Goal: Task Accomplishment & Management: Manage account settings

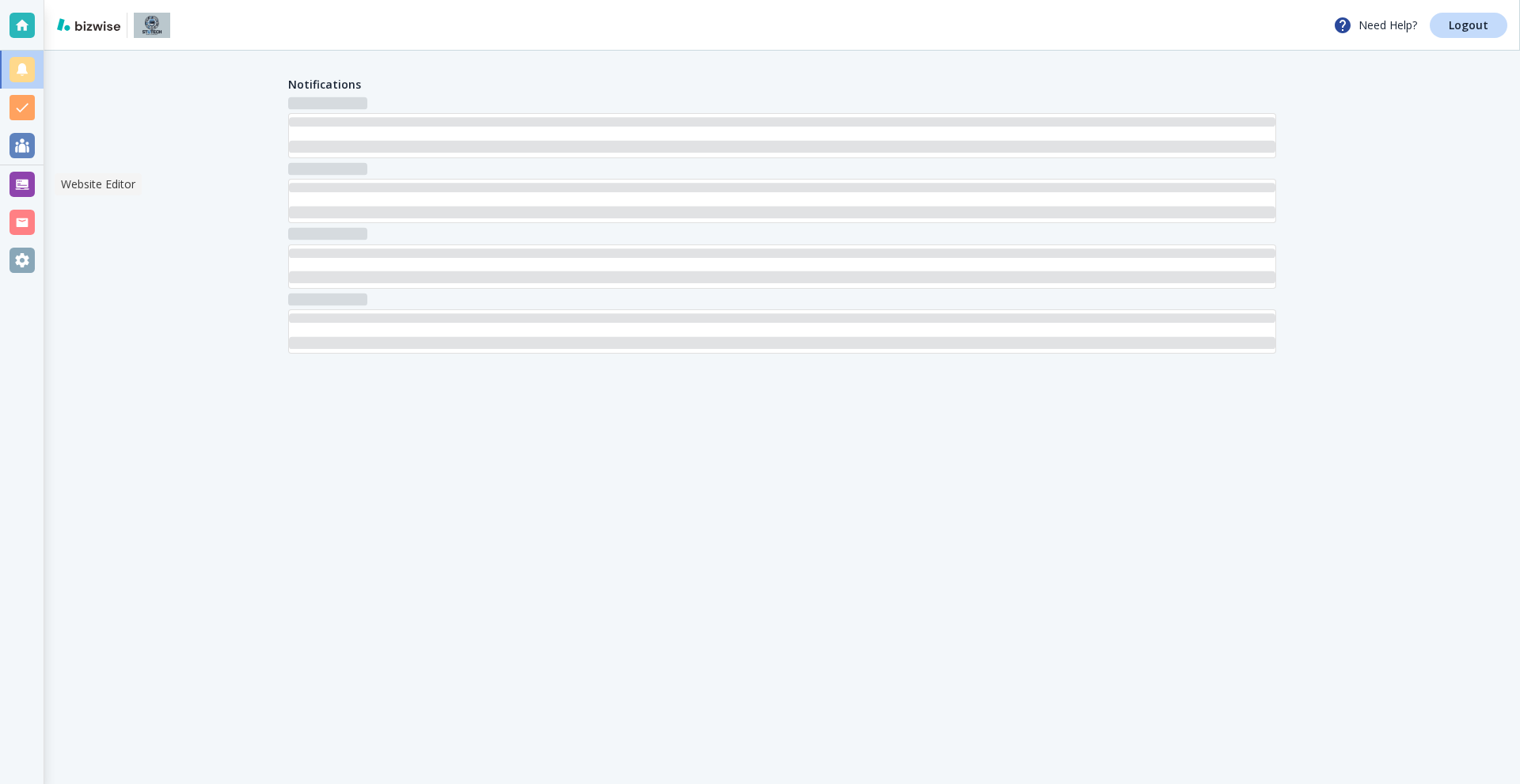
click at [18, 191] on div at bounding box center [22, 184] width 25 height 25
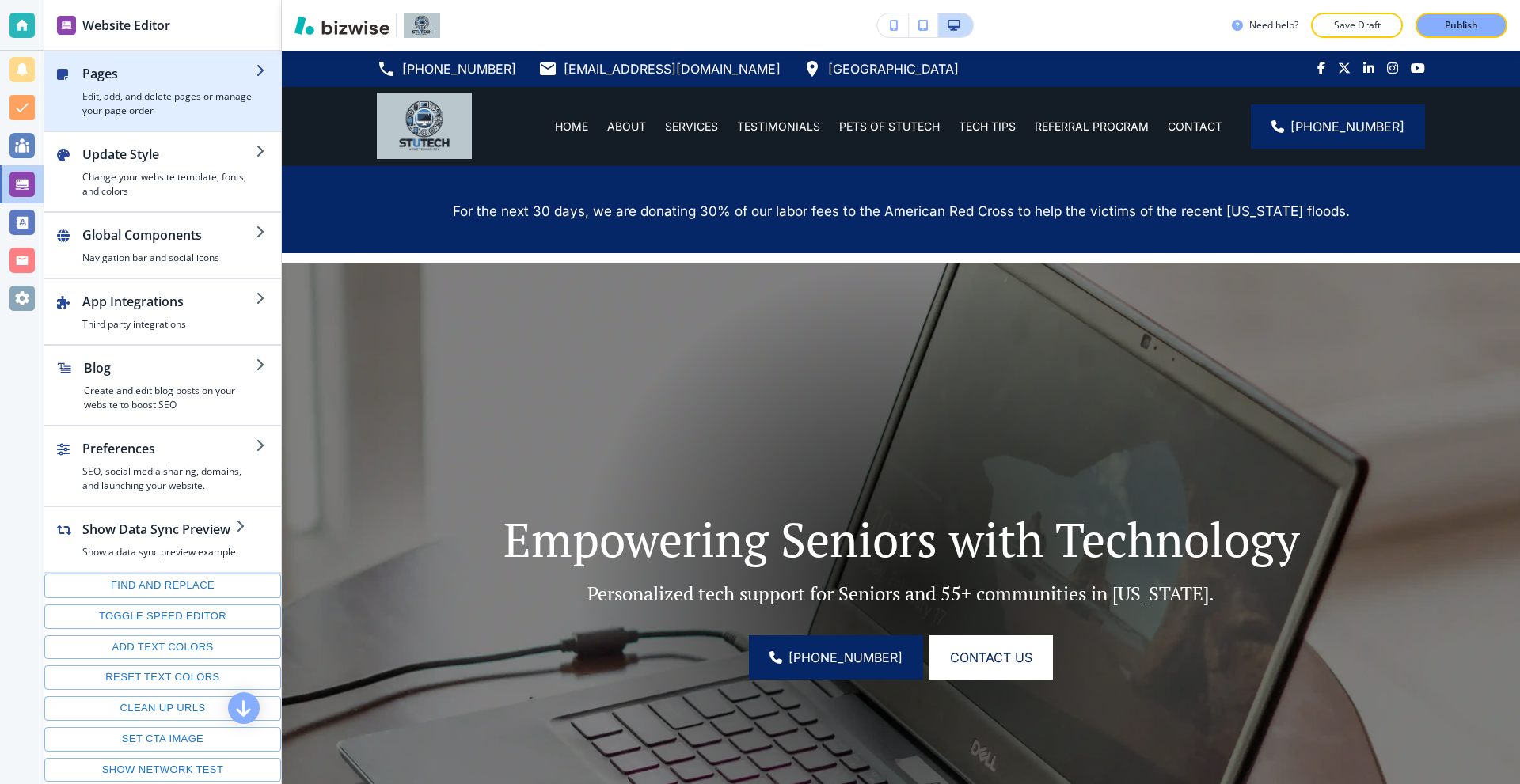
click at [165, 88] on div "button" at bounding box center [169, 86] width 173 height 6
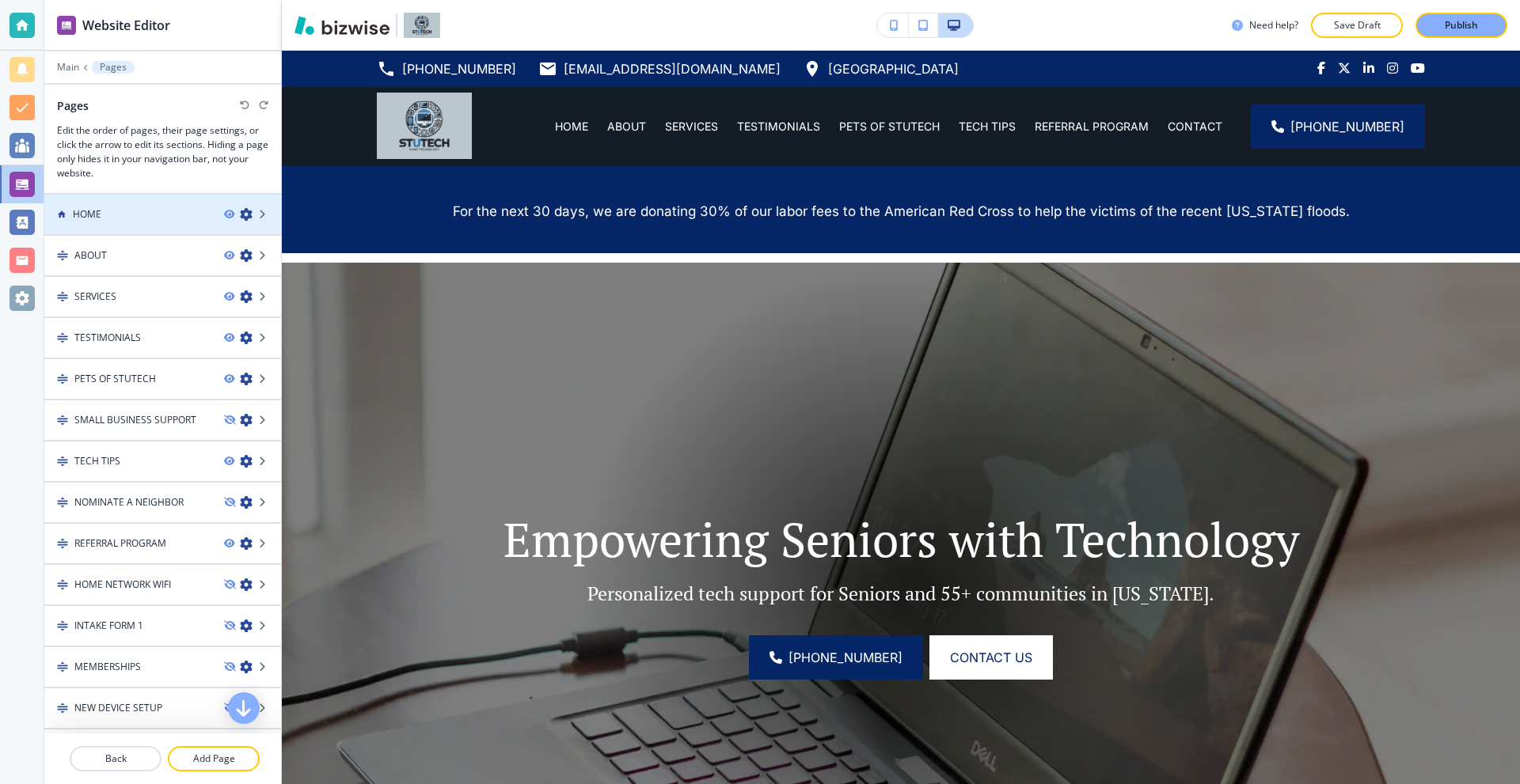
click at [125, 208] on div "HOME" at bounding box center [128, 215] width 167 height 15
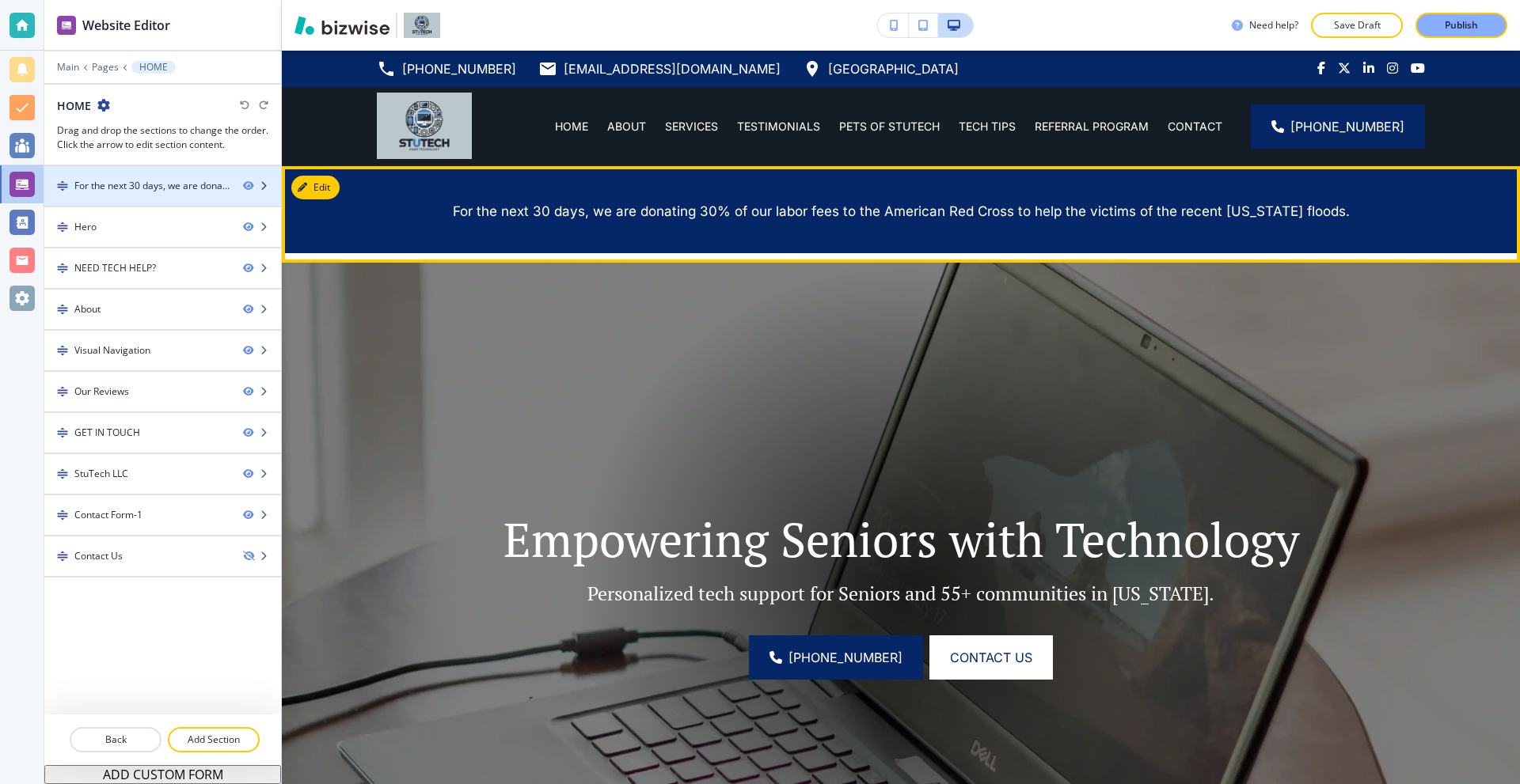
click at [185, 185] on div "For the next 30 days, we are donating 30% of our labor fees to the American Red…" at bounding box center [152, 186] width 156 height 15
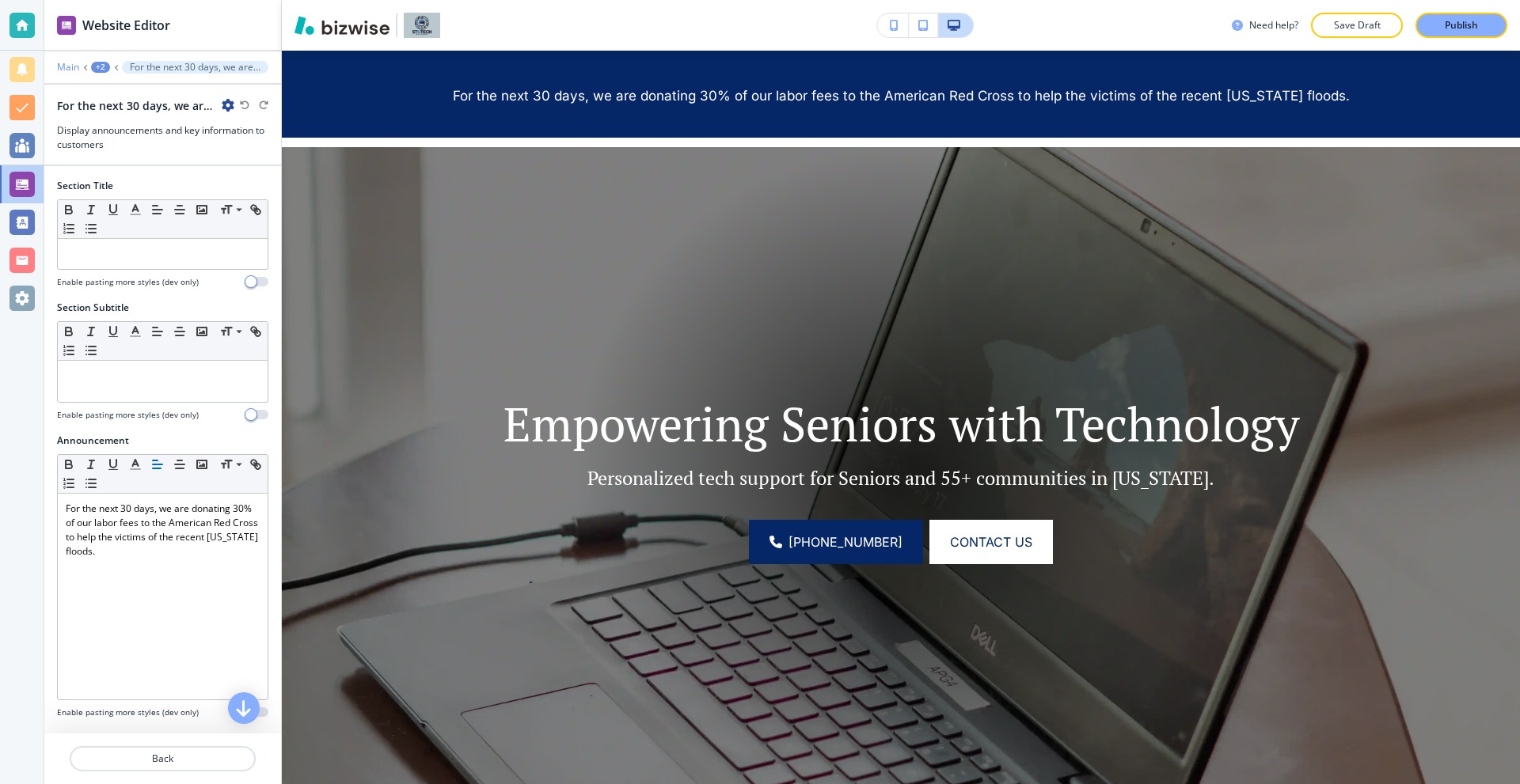
click at [74, 63] on p "Main" at bounding box center [68, 67] width 22 height 11
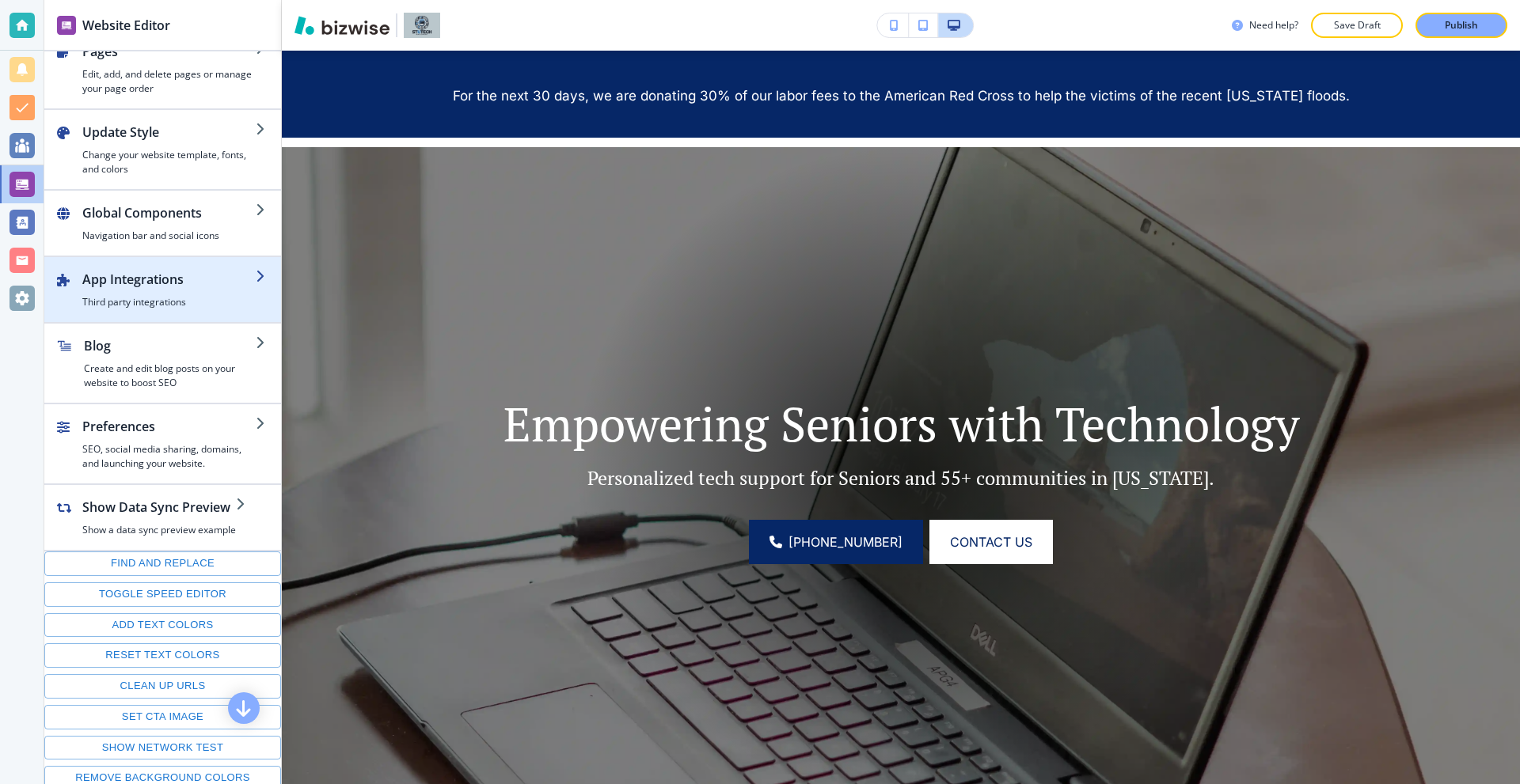
scroll to position [59, 0]
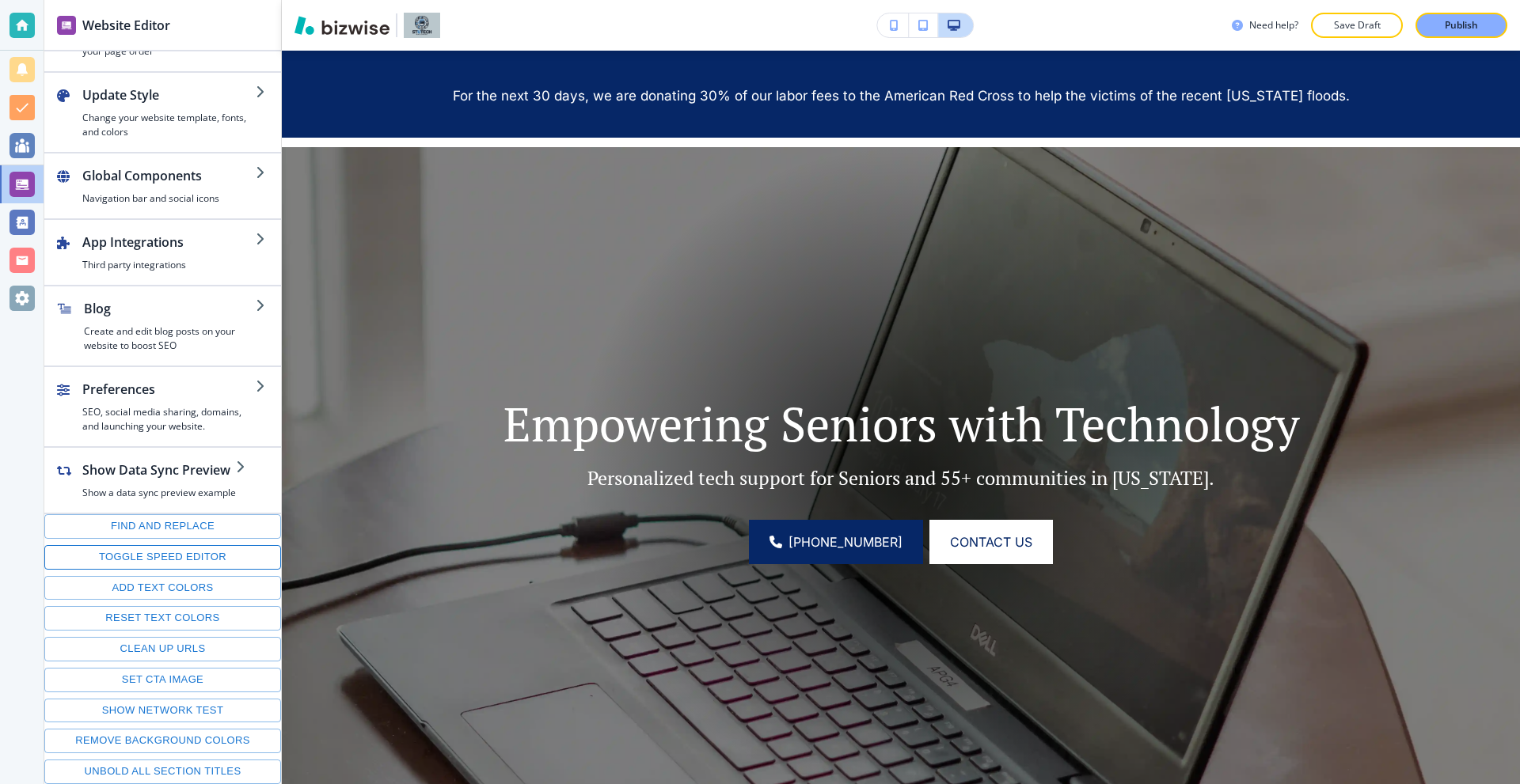
click at [199, 559] on button "Toggle speed editor" at bounding box center [162, 557] width 237 height 24
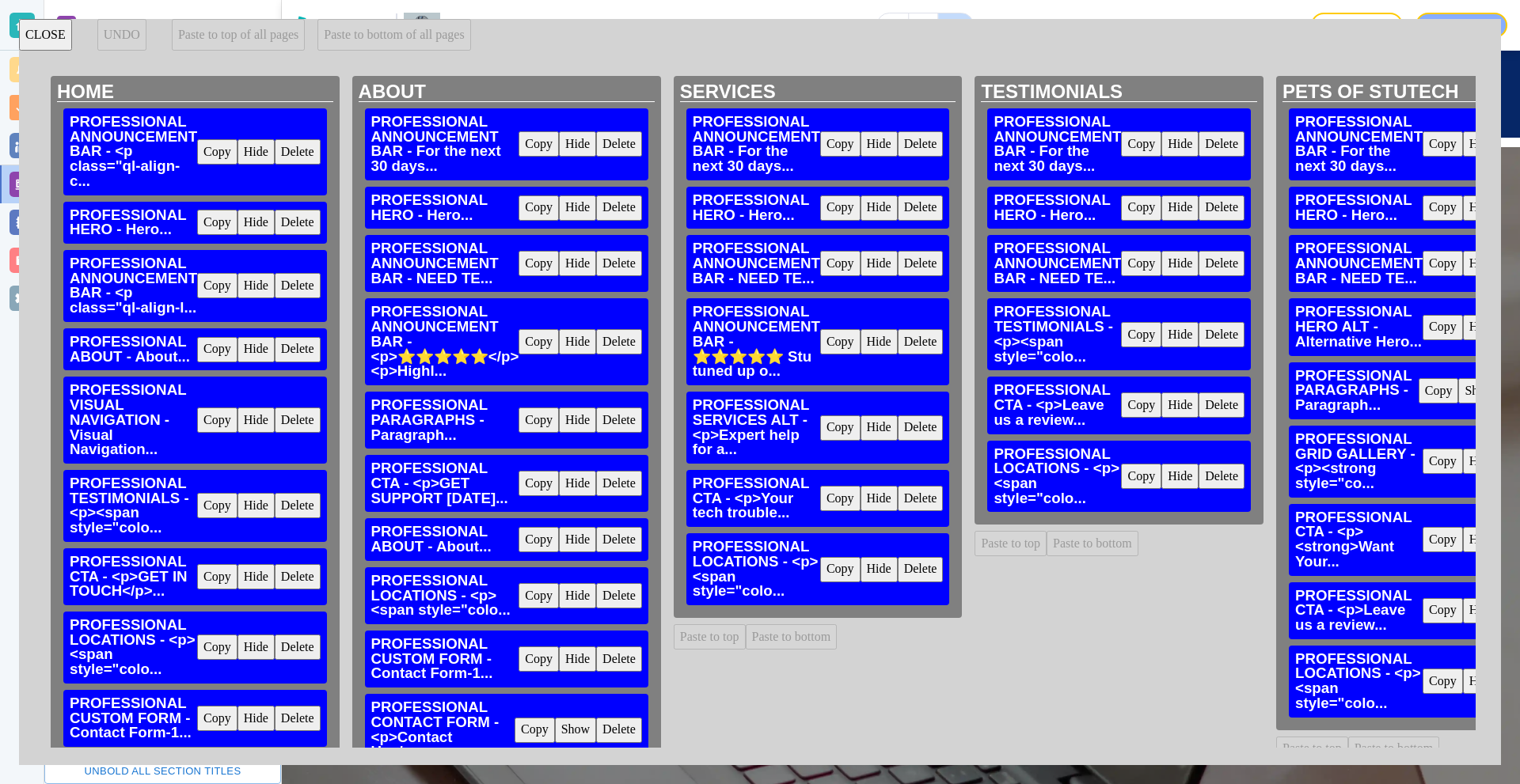
click at [29, 32] on button "CLOSE" at bounding box center [45, 34] width 53 height 32
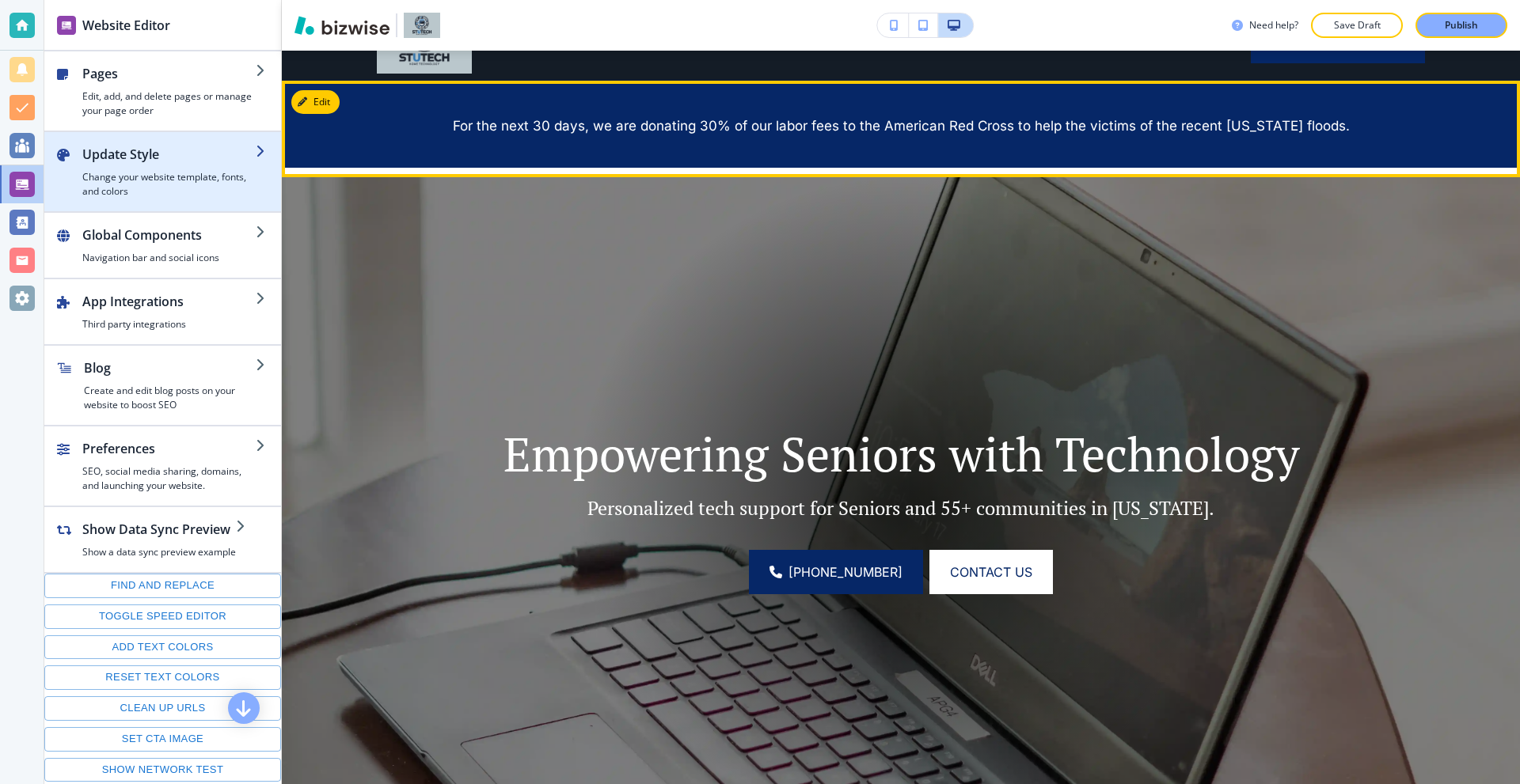
scroll to position [0, 0]
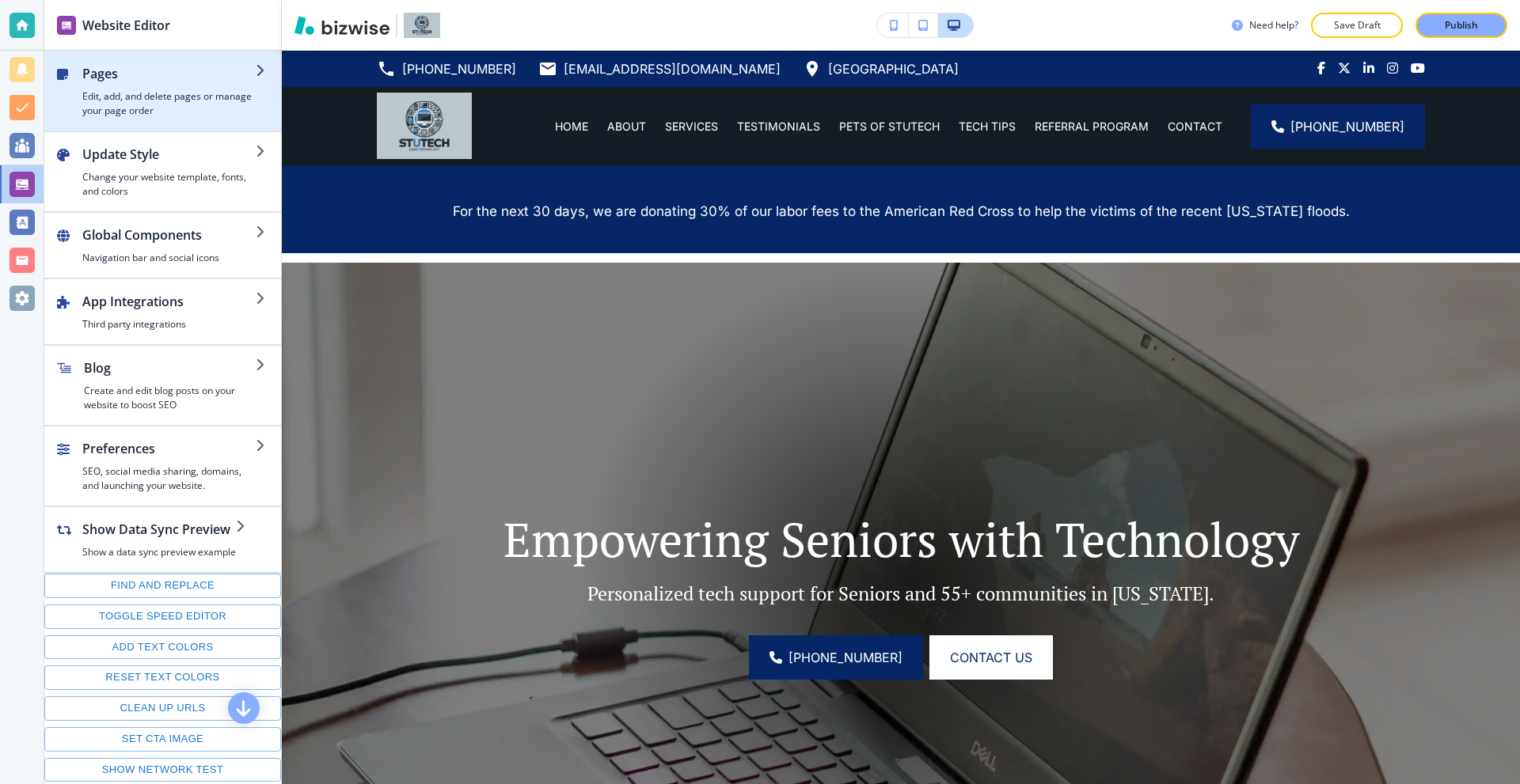
click at [163, 93] on h4 "Edit, add, and delete pages or manage your page order" at bounding box center [169, 103] width 173 height 28
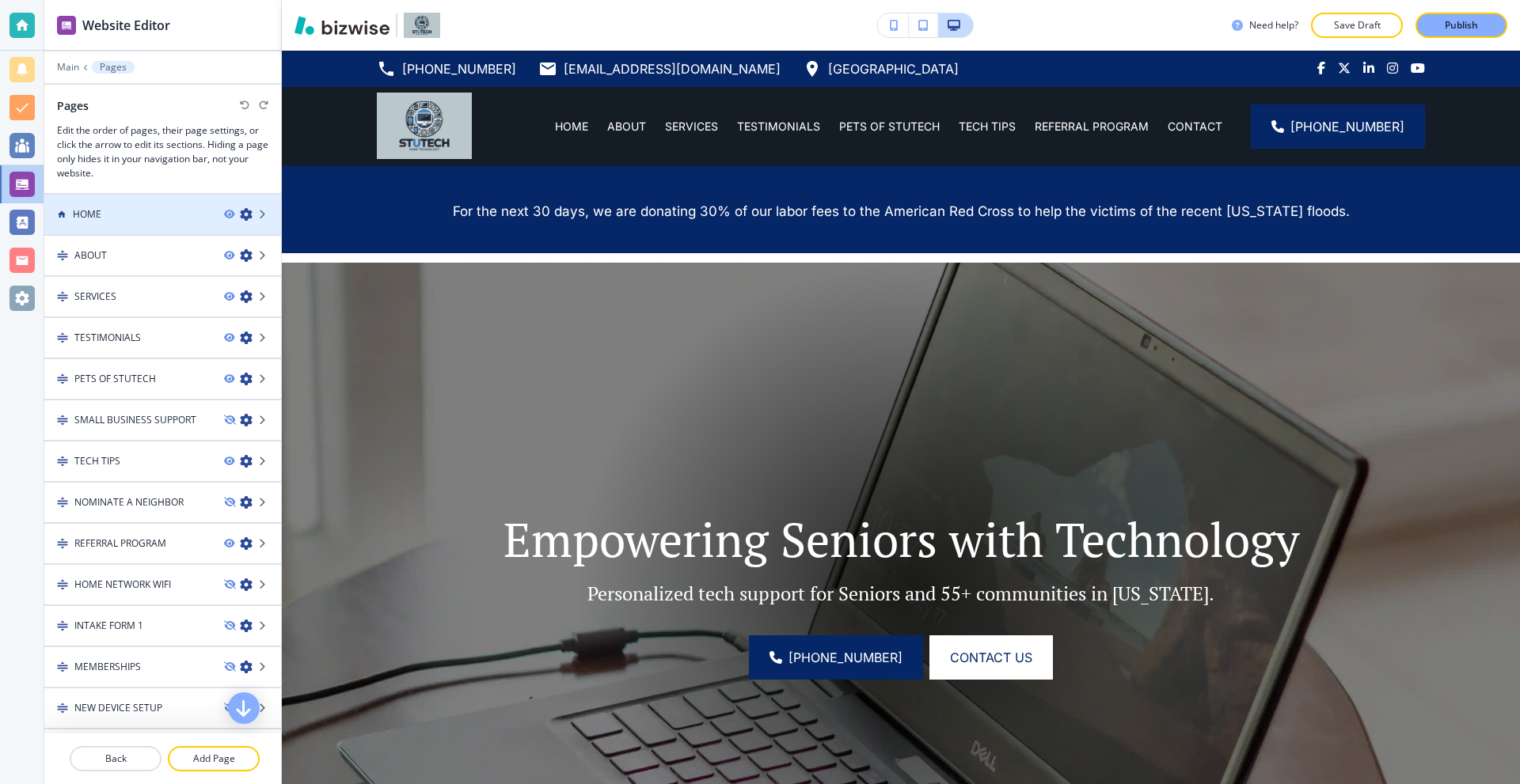
click at [136, 208] on div "HOME" at bounding box center [128, 215] width 167 height 15
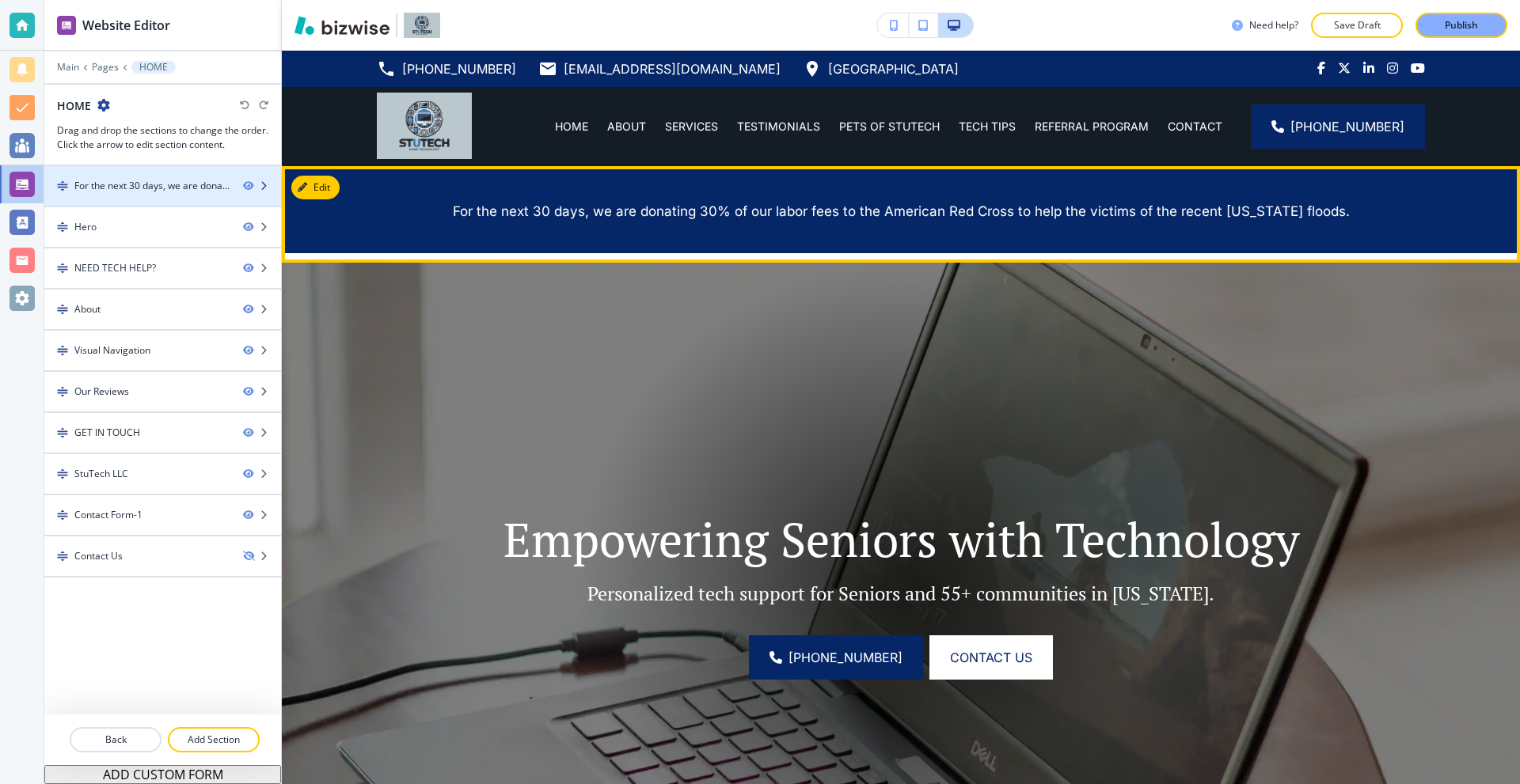
click at [150, 184] on div "For the next 30 days, we are donating 30% of our labor fees to the American Red…" at bounding box center [152, 186] width 156 height 15
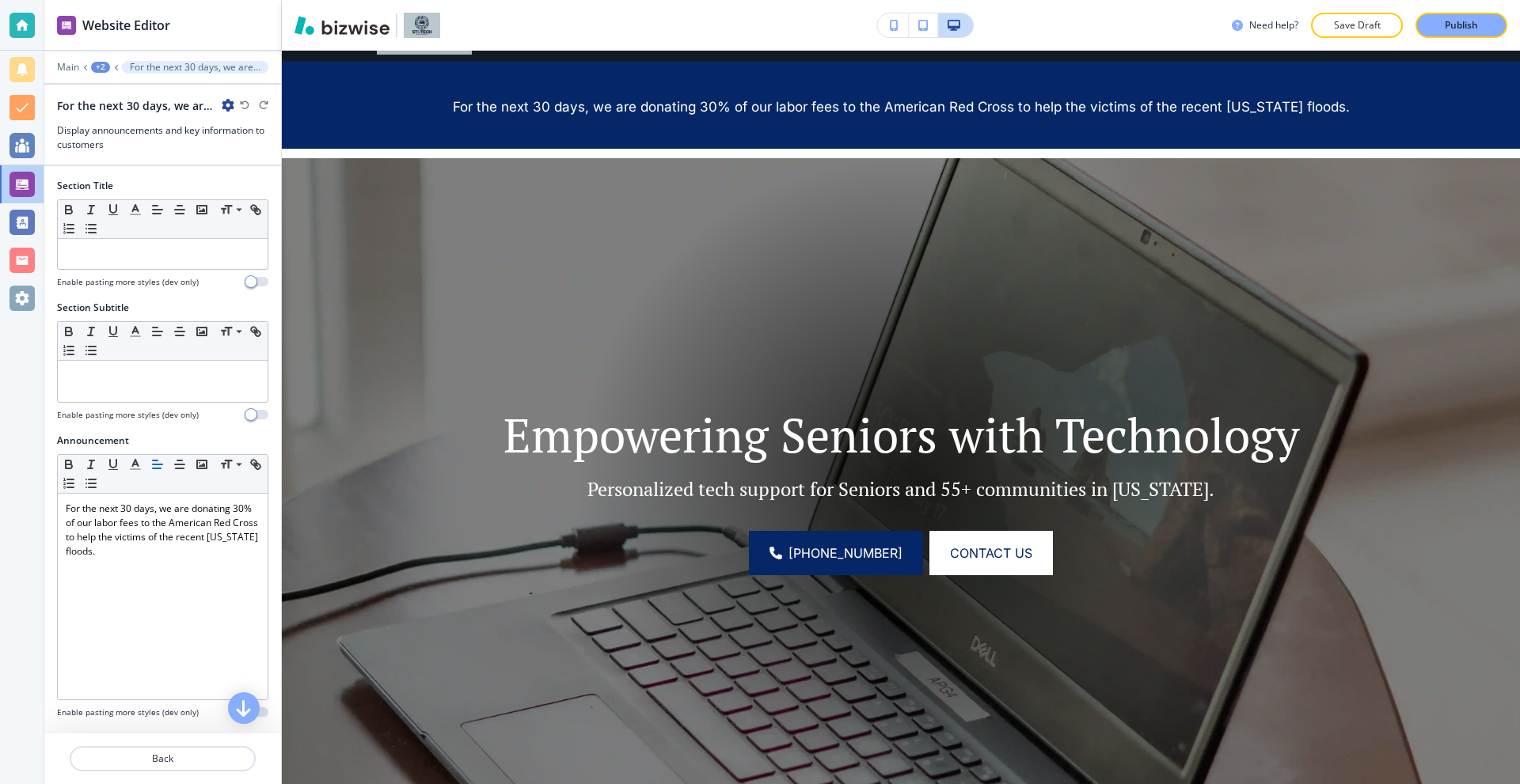
scroll to position [115, 0]
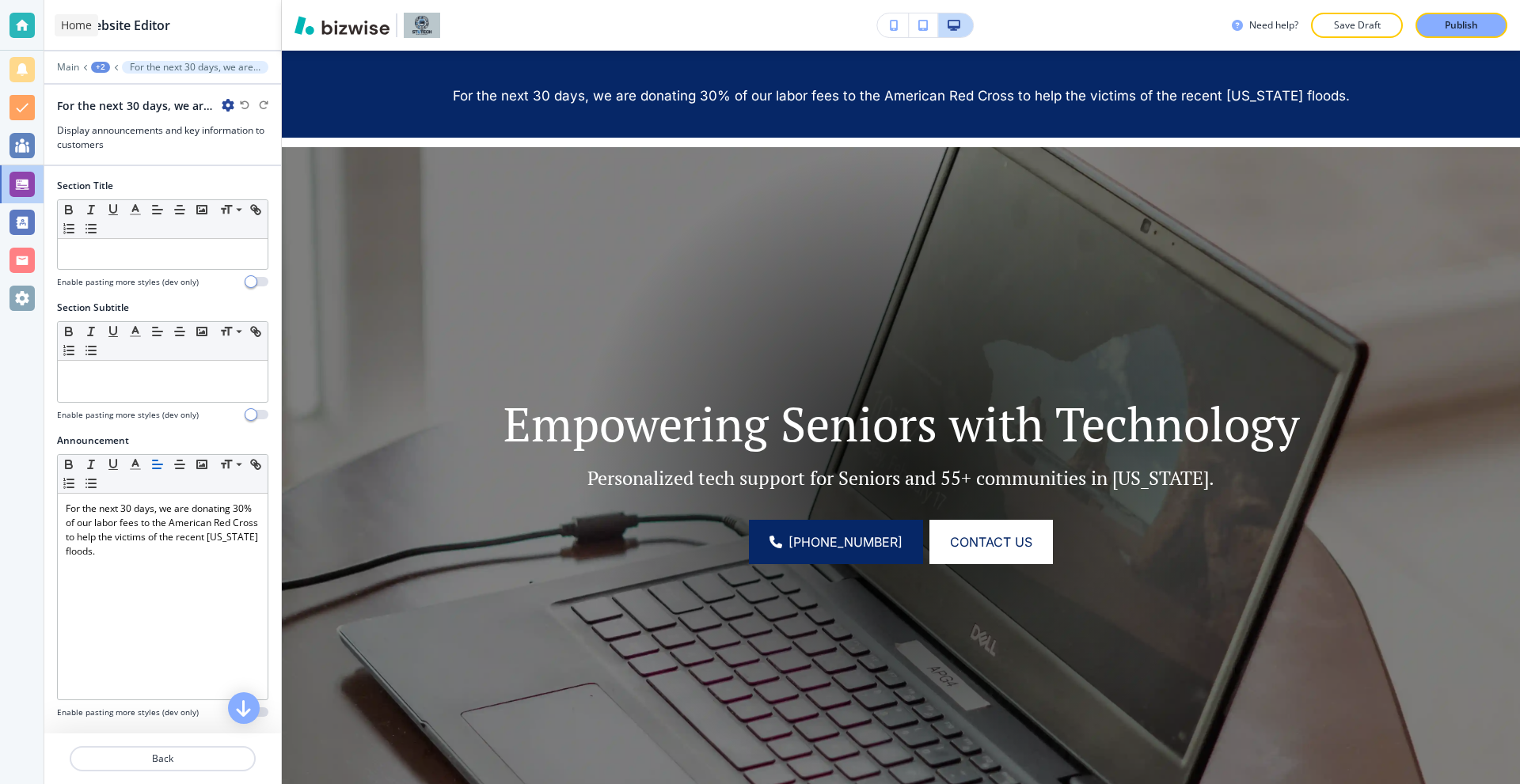
click at [19, 31] on div at bounding box center [22, 25] width 25 height 25
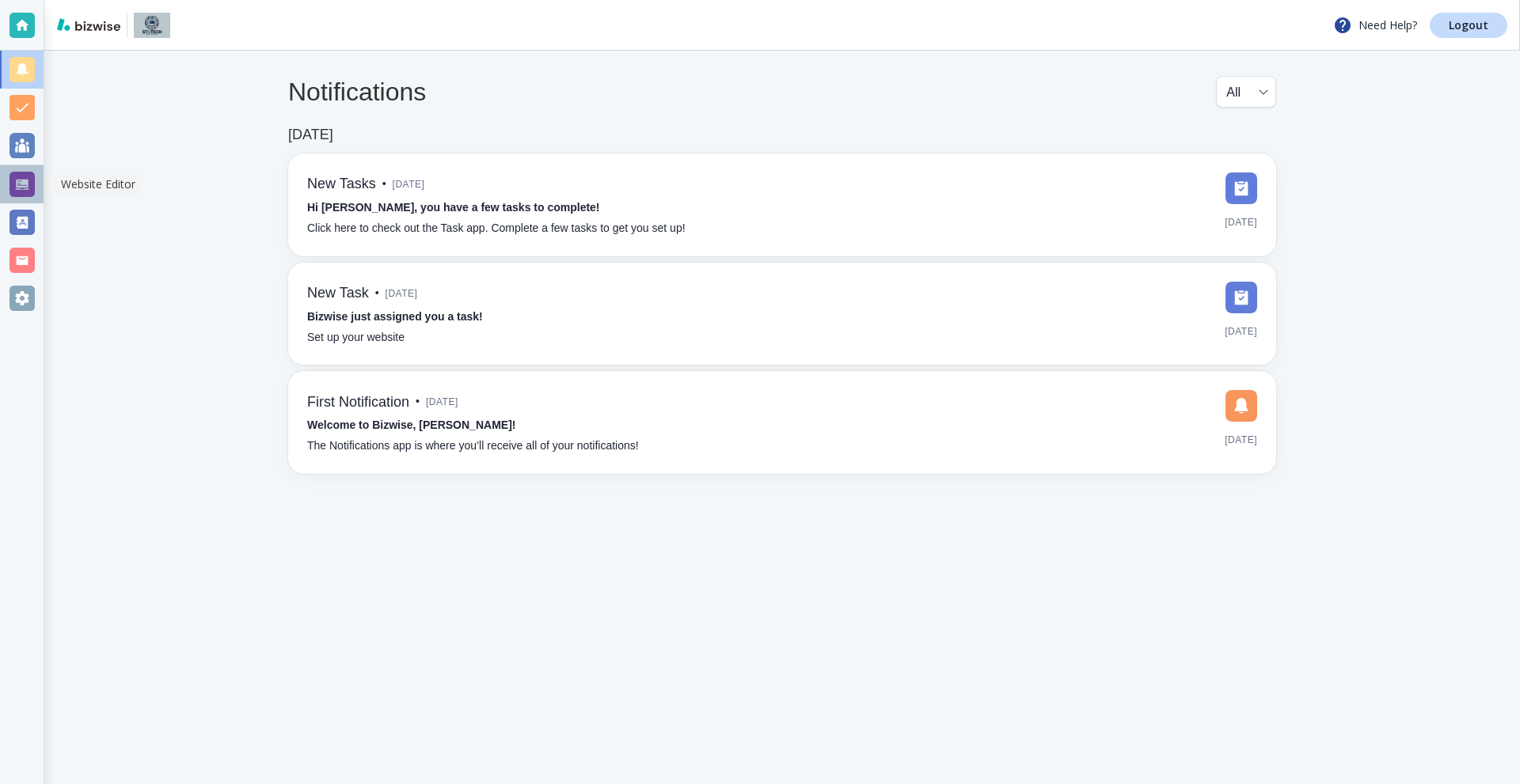
click at [17, 176] on div at bounding box center [22, 184] width 25 height 25
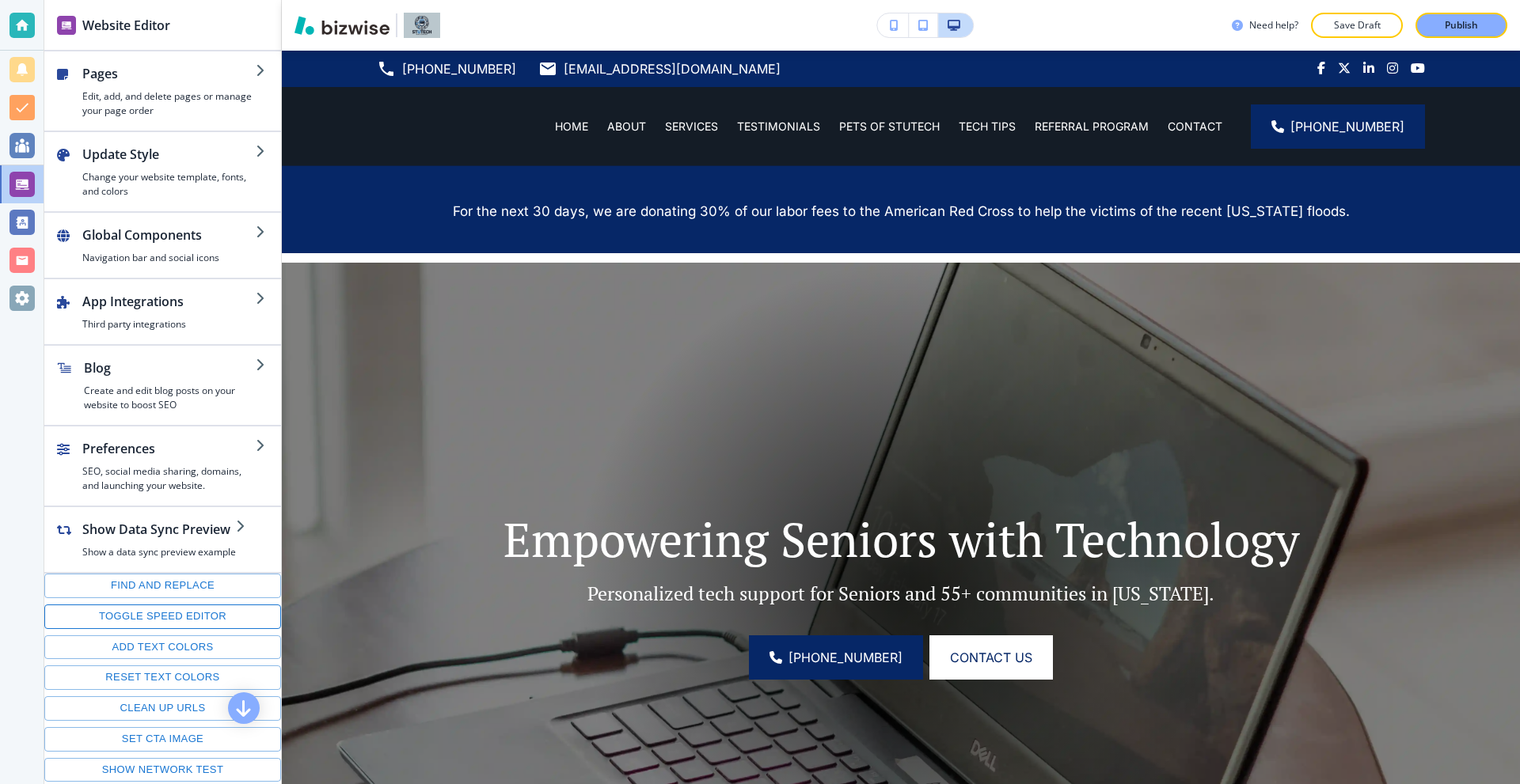
click at [183, 620] on button "Toggle speed editor" at bounding box center [162, 616] width 237 height 24
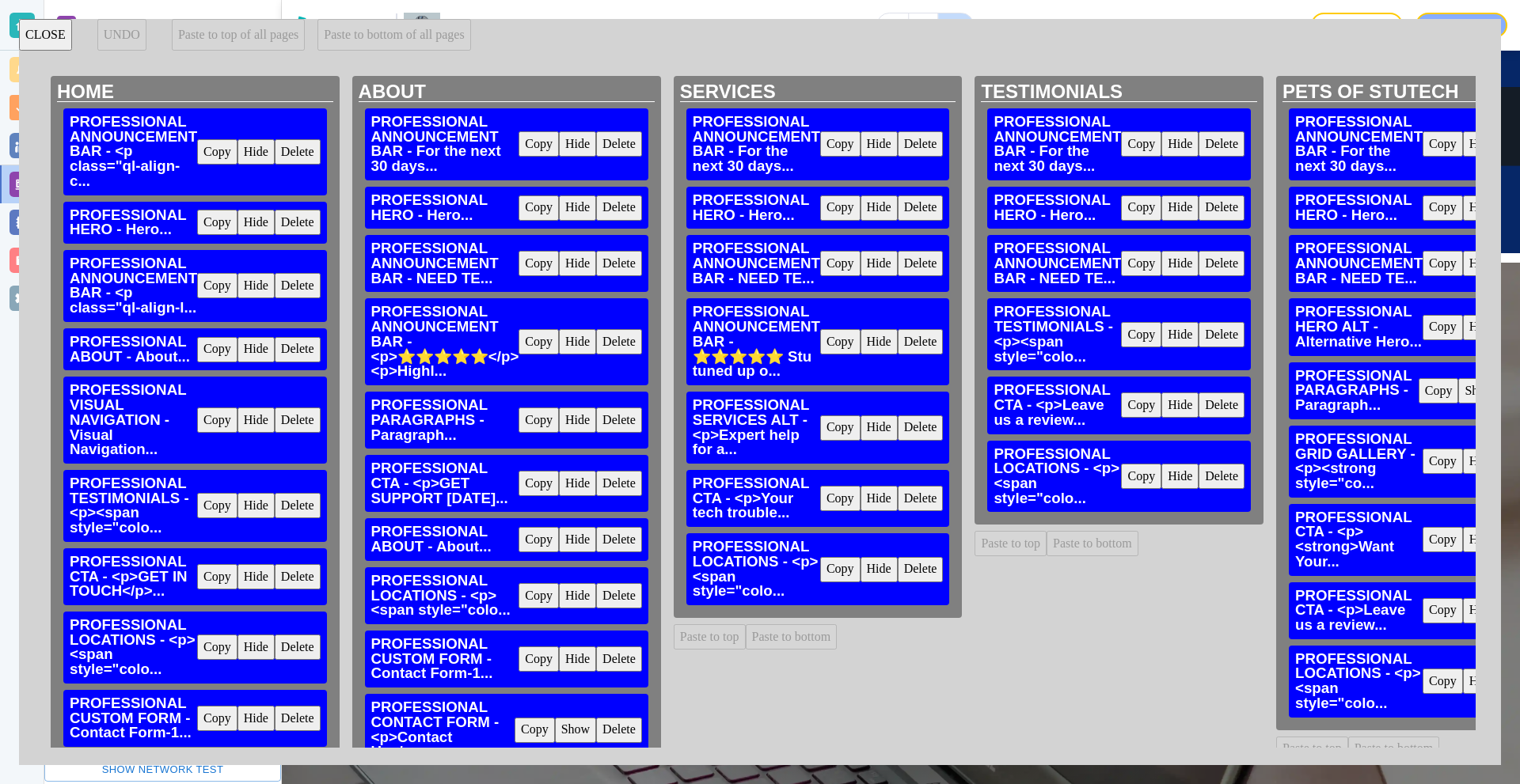
click at [47, 33] on button "CLOSE" at bounding box center [45, 34] width 53 height 32
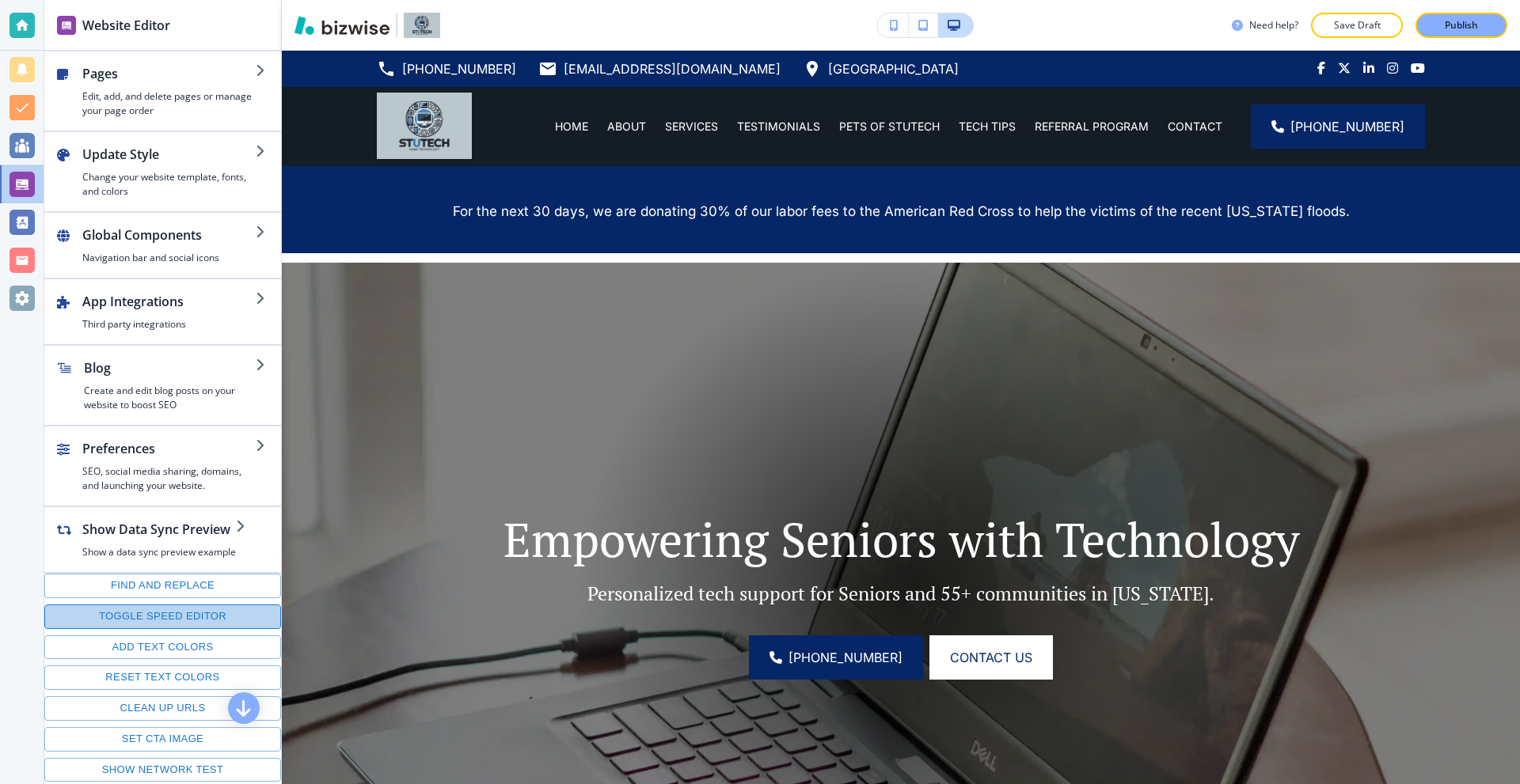
click at [207, 627] on button "Toggle speed editor" at bounding box center [162, 616] width 237 height 24
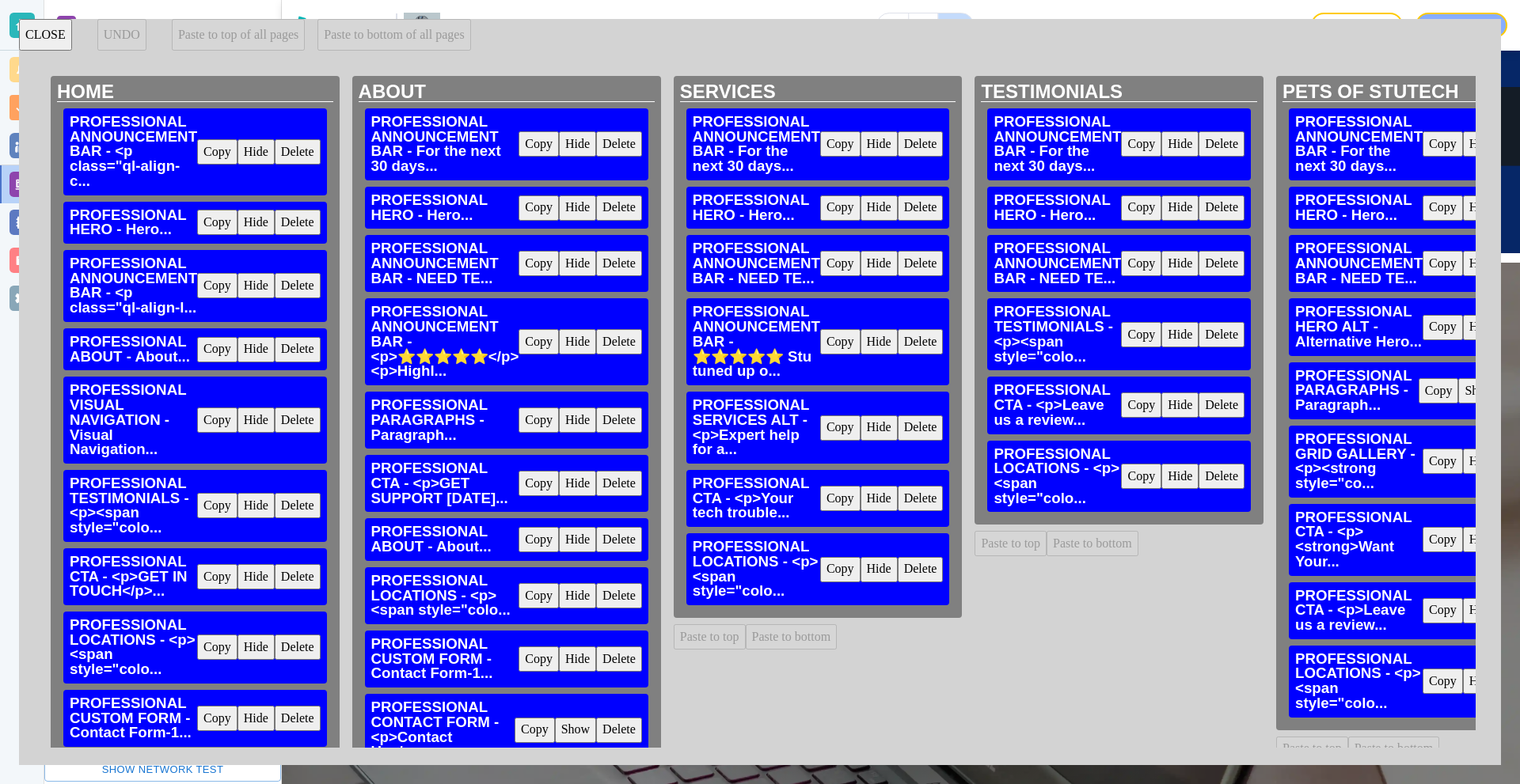
click at [286, 152] on button "Delete" at bounding box center [298, 152] width 46 height 25
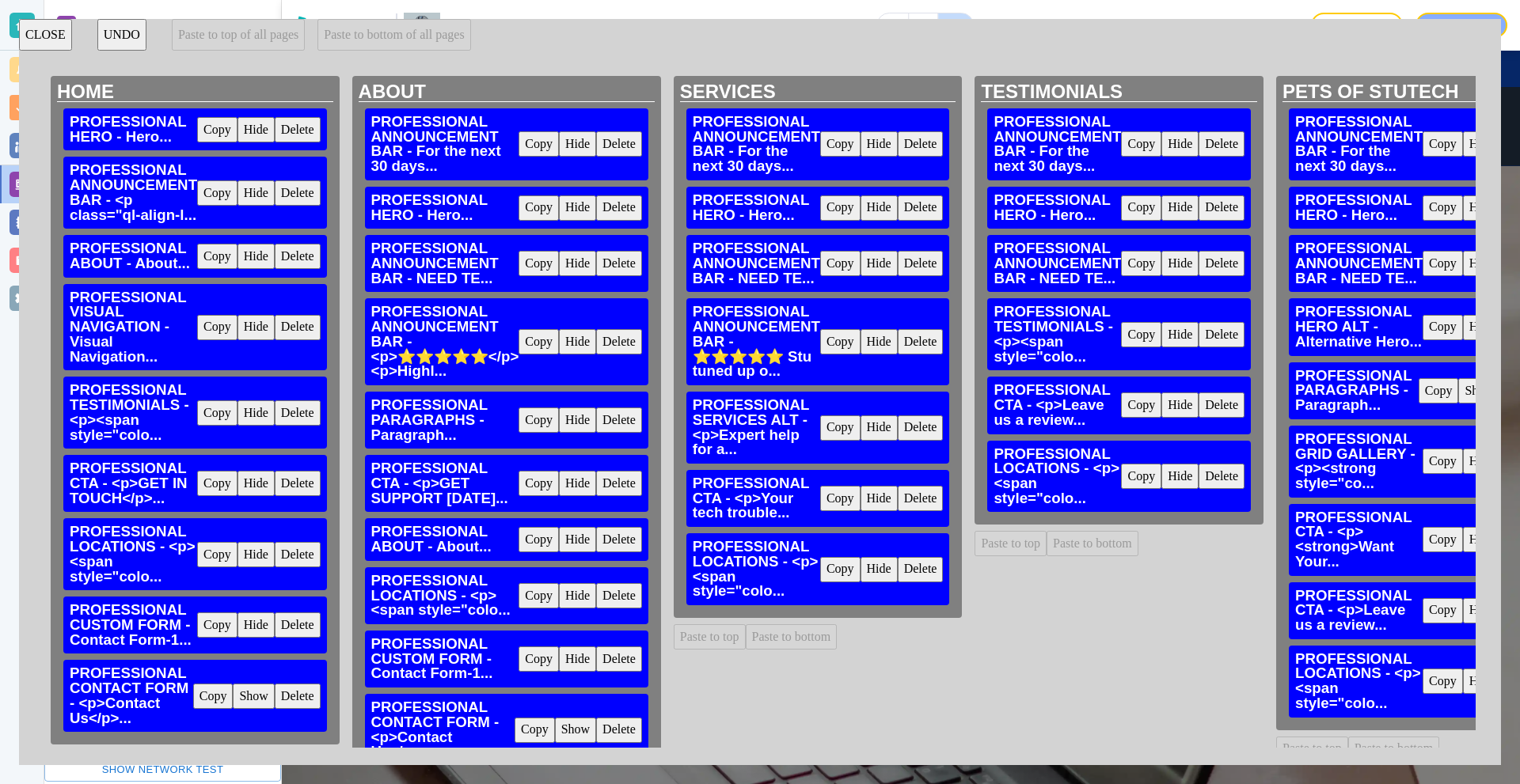
click at [41, 33] on button "CLOSE" at bounding box center [45, 34] width 53 height 32
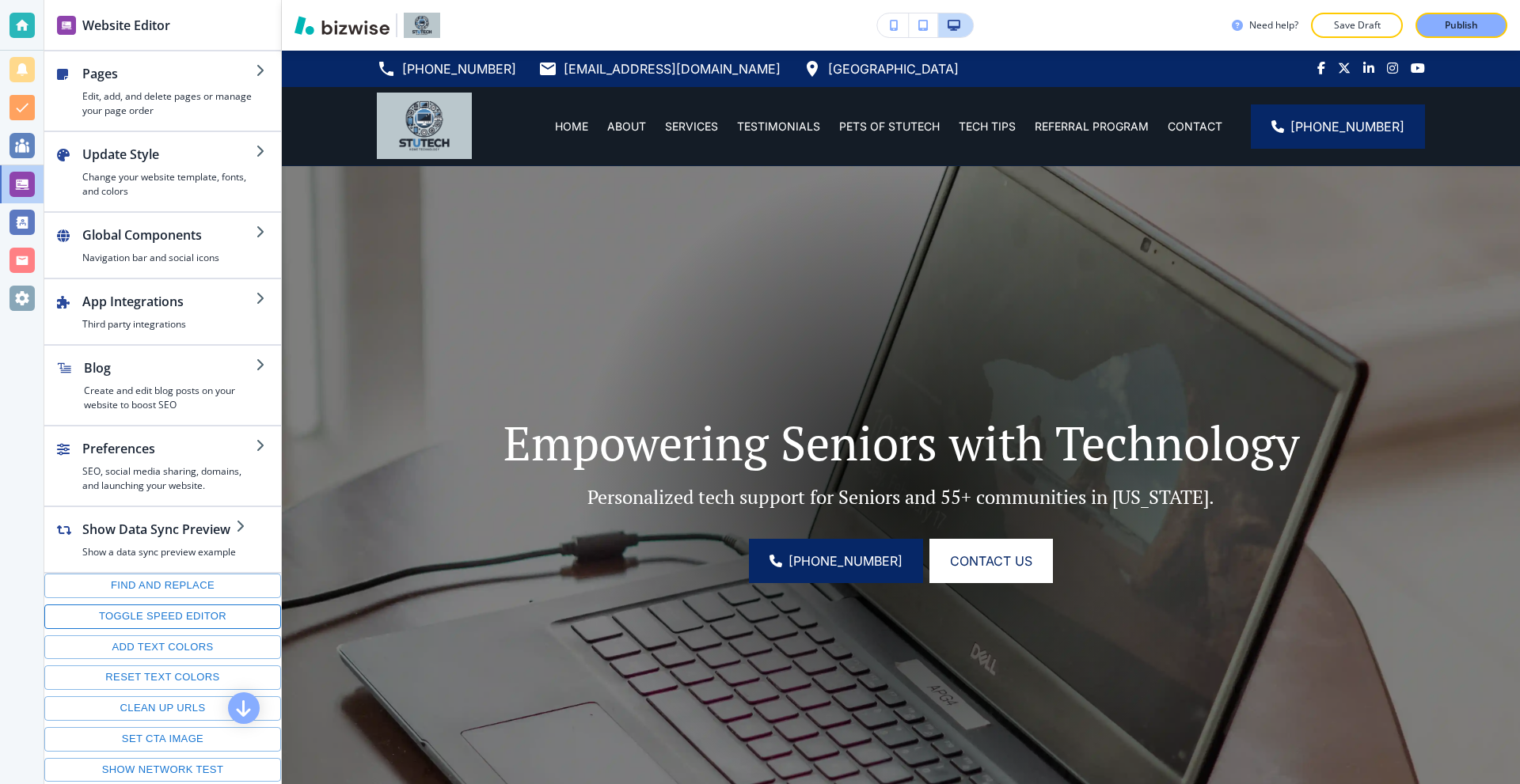
click at [199, 617] on button "Toggle speed editor" at bounding box center [162, 616] width 237 height 24
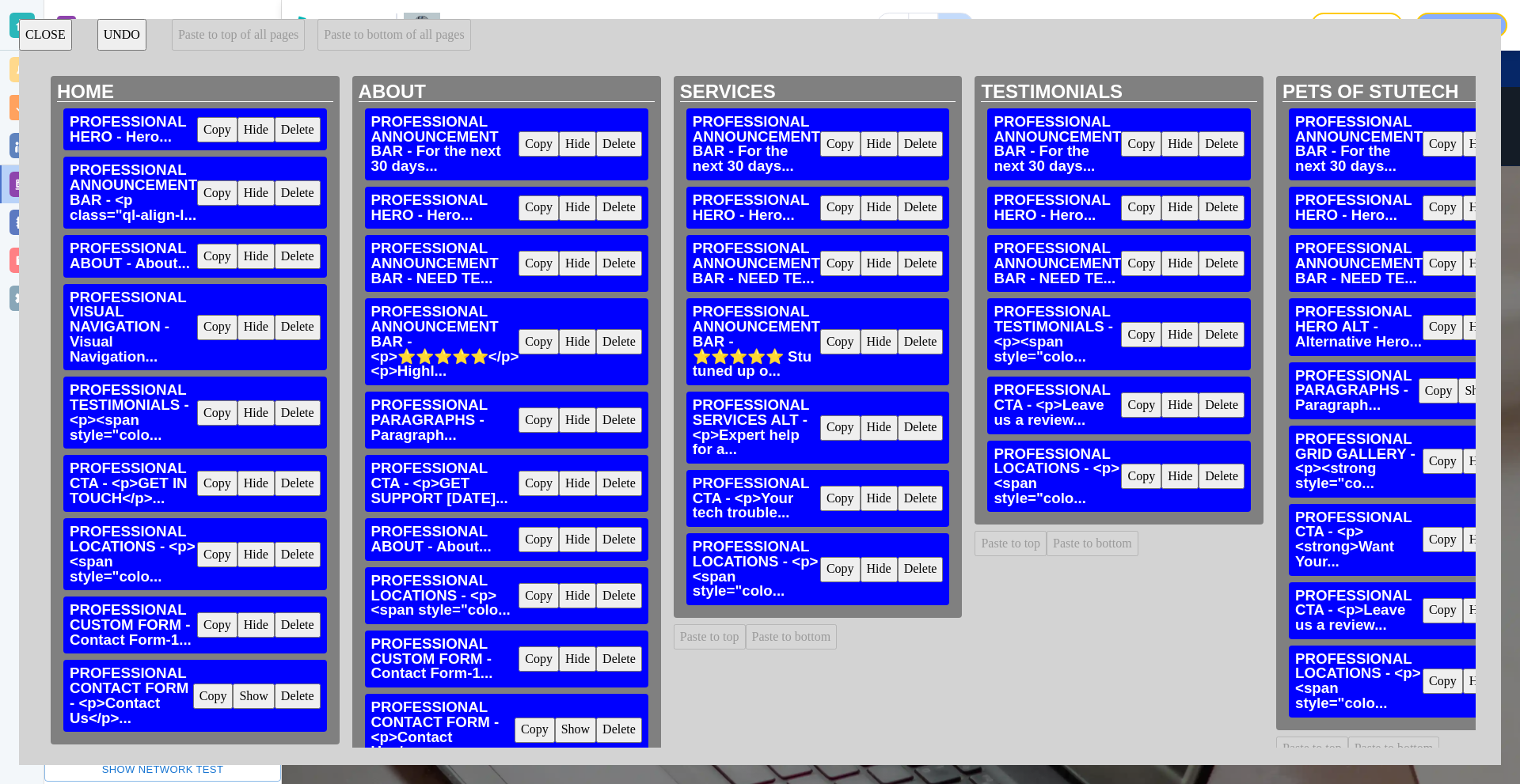
click at [634, 146] on button "Delete" at bounding box center [619, 144] width 46 height 25
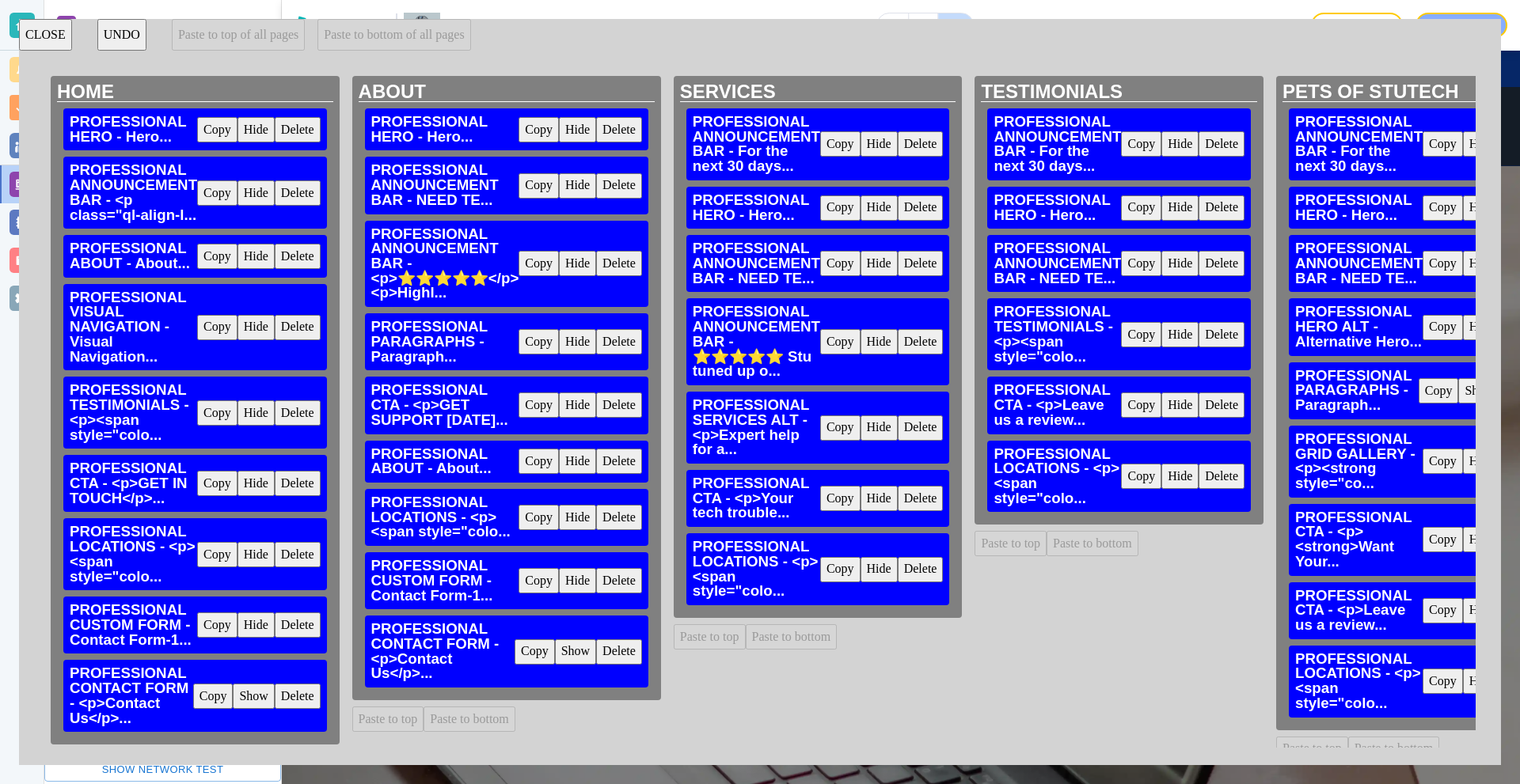
click at [923, 149] on button "Delete" at bounding box center [920, 144] width 46 height 25
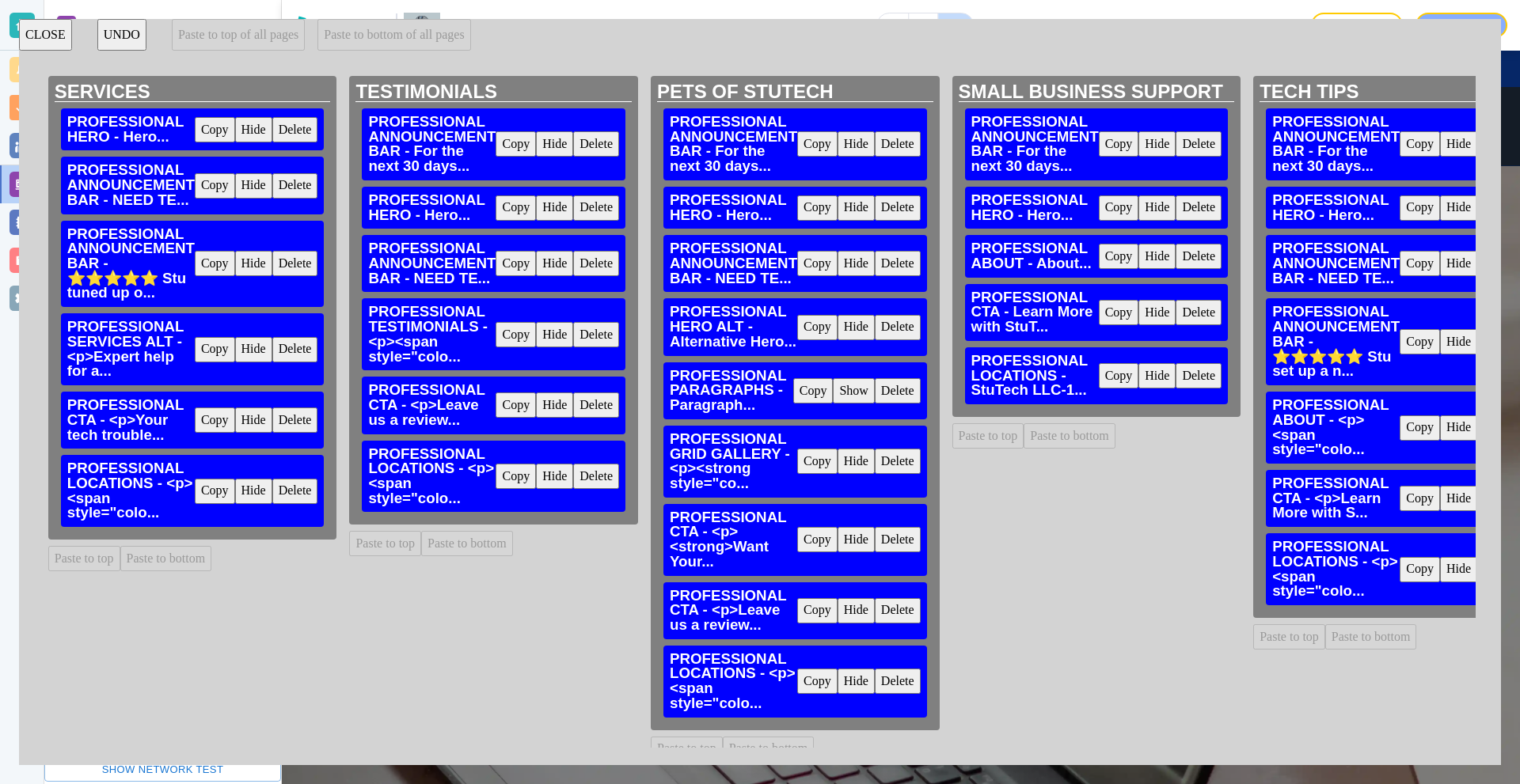
scroll to position [0, 634]
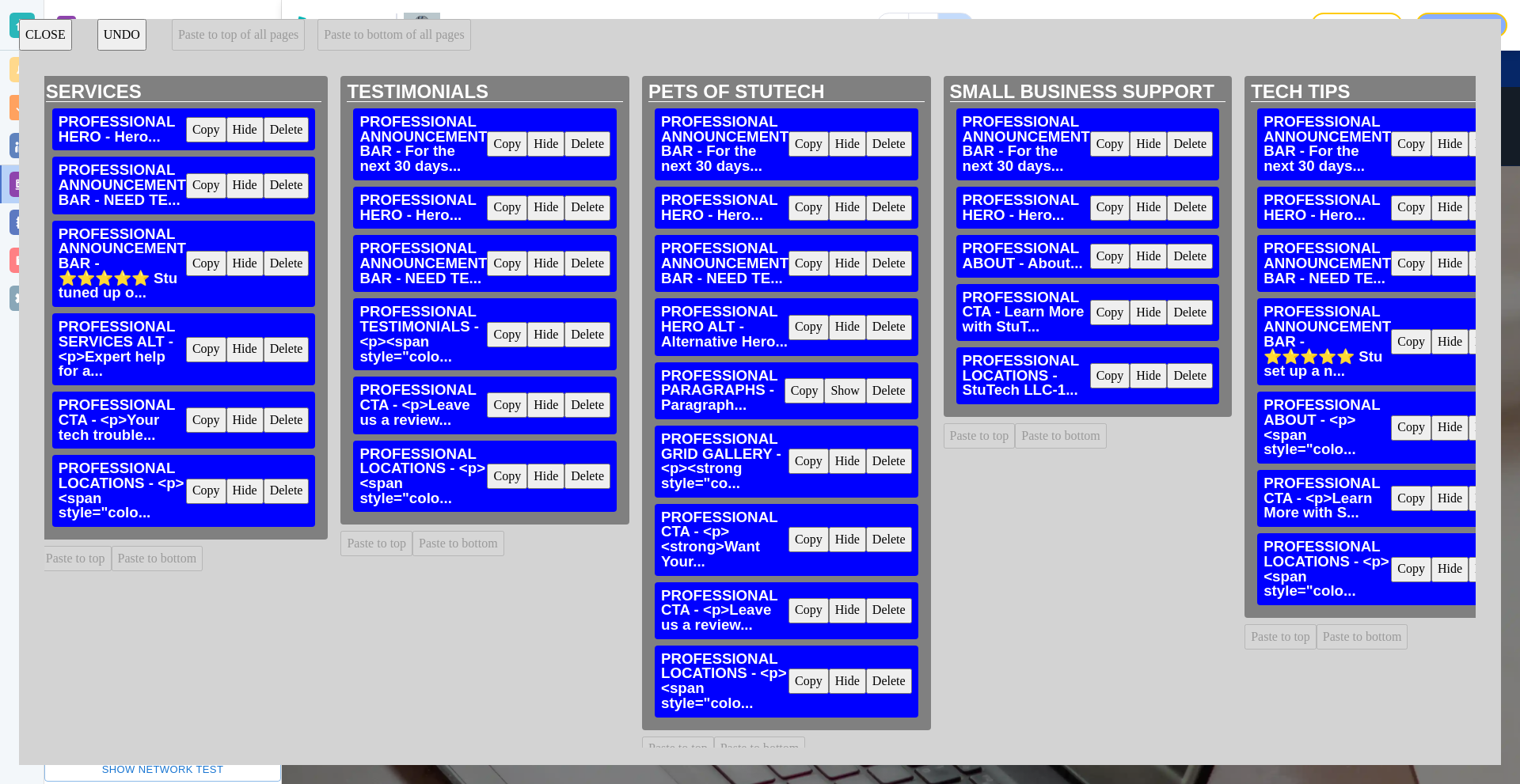
click at [601, 142] on button "Delete" at bounding box center [587, 144] width 46 height 25
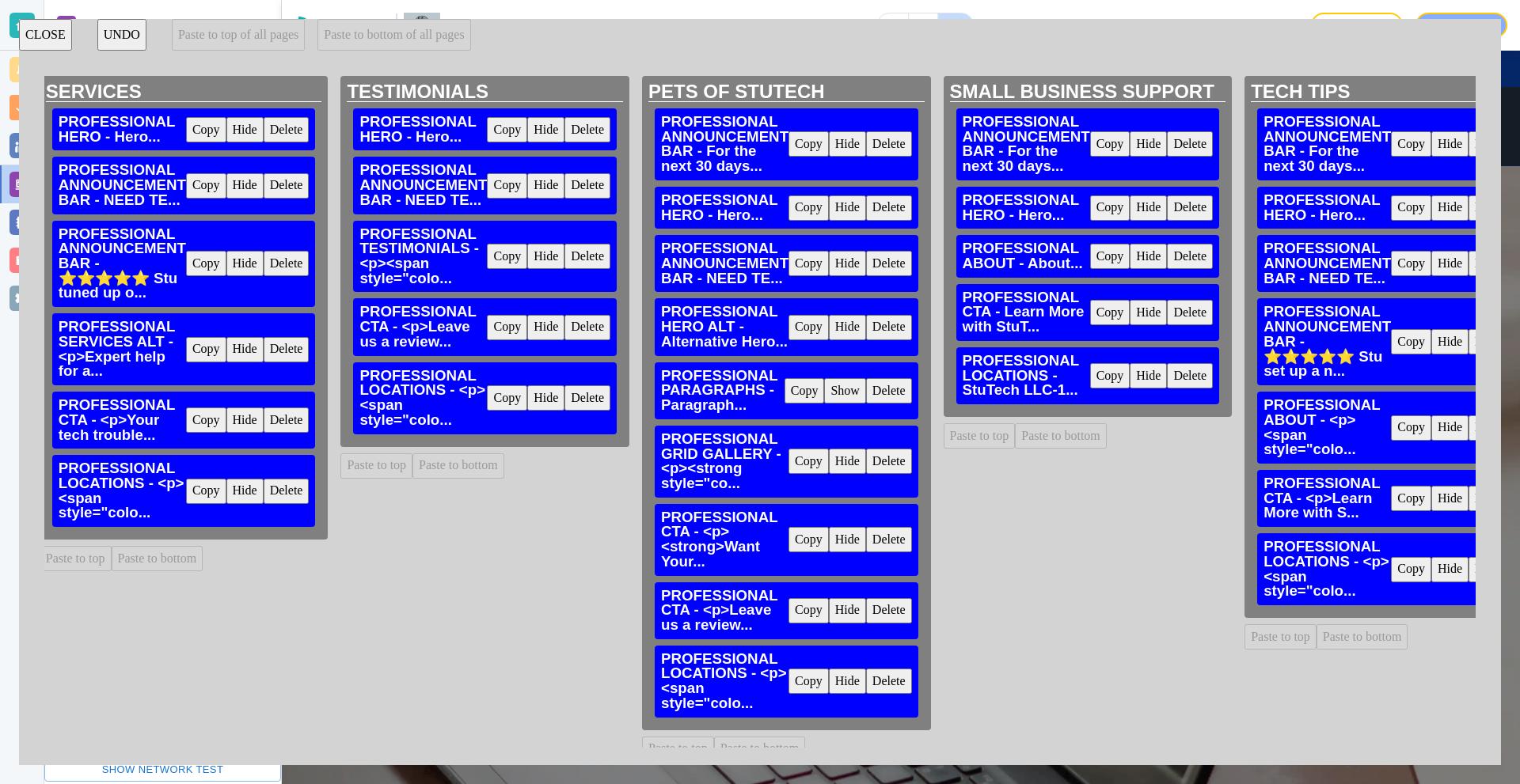
click at [888, 146] on button "Delete" at bounding box center [888, 144] width 46 height 25
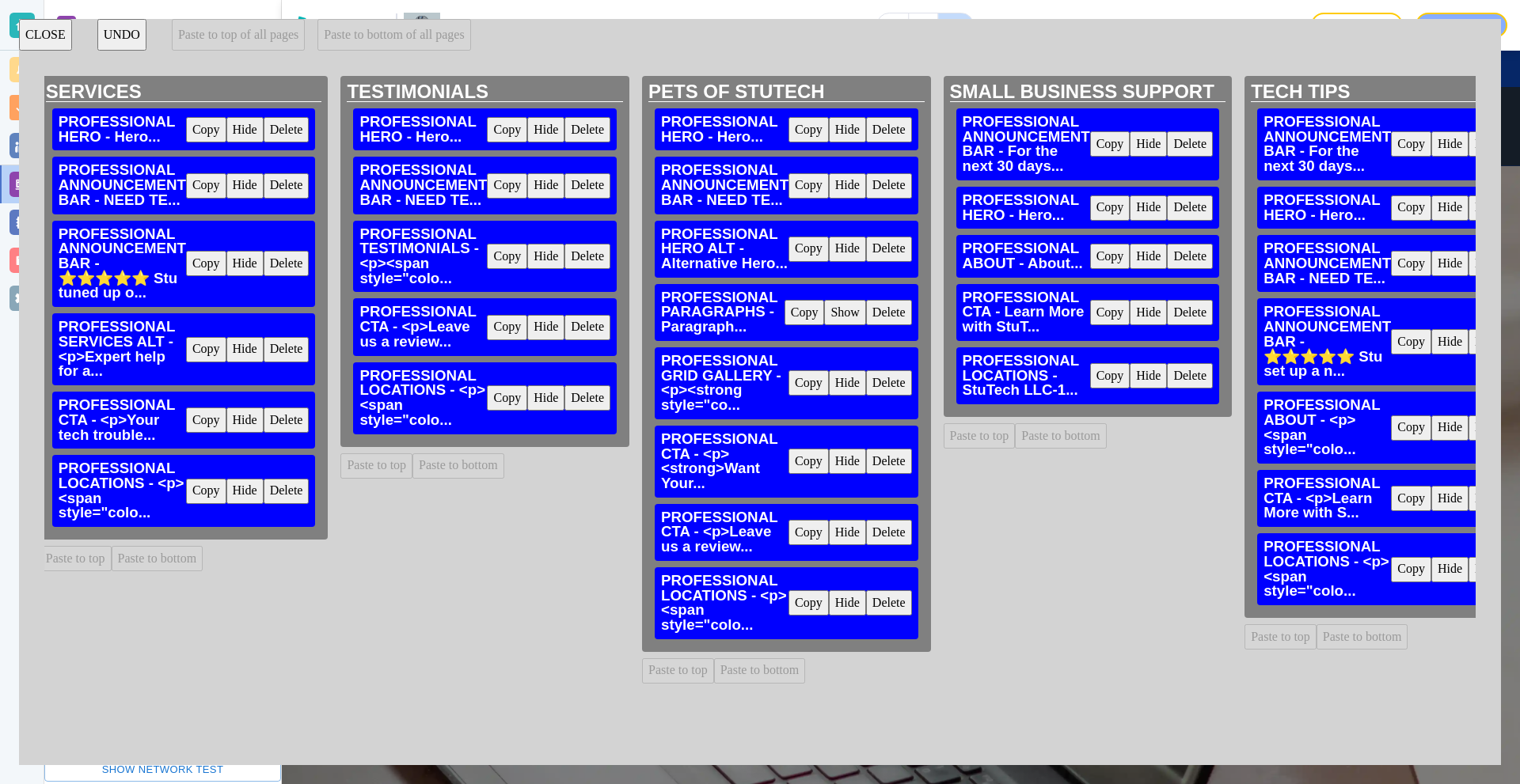
click at [1199, 152] on button "Delete" at bounding box center [1190, 144] width 46 height 25
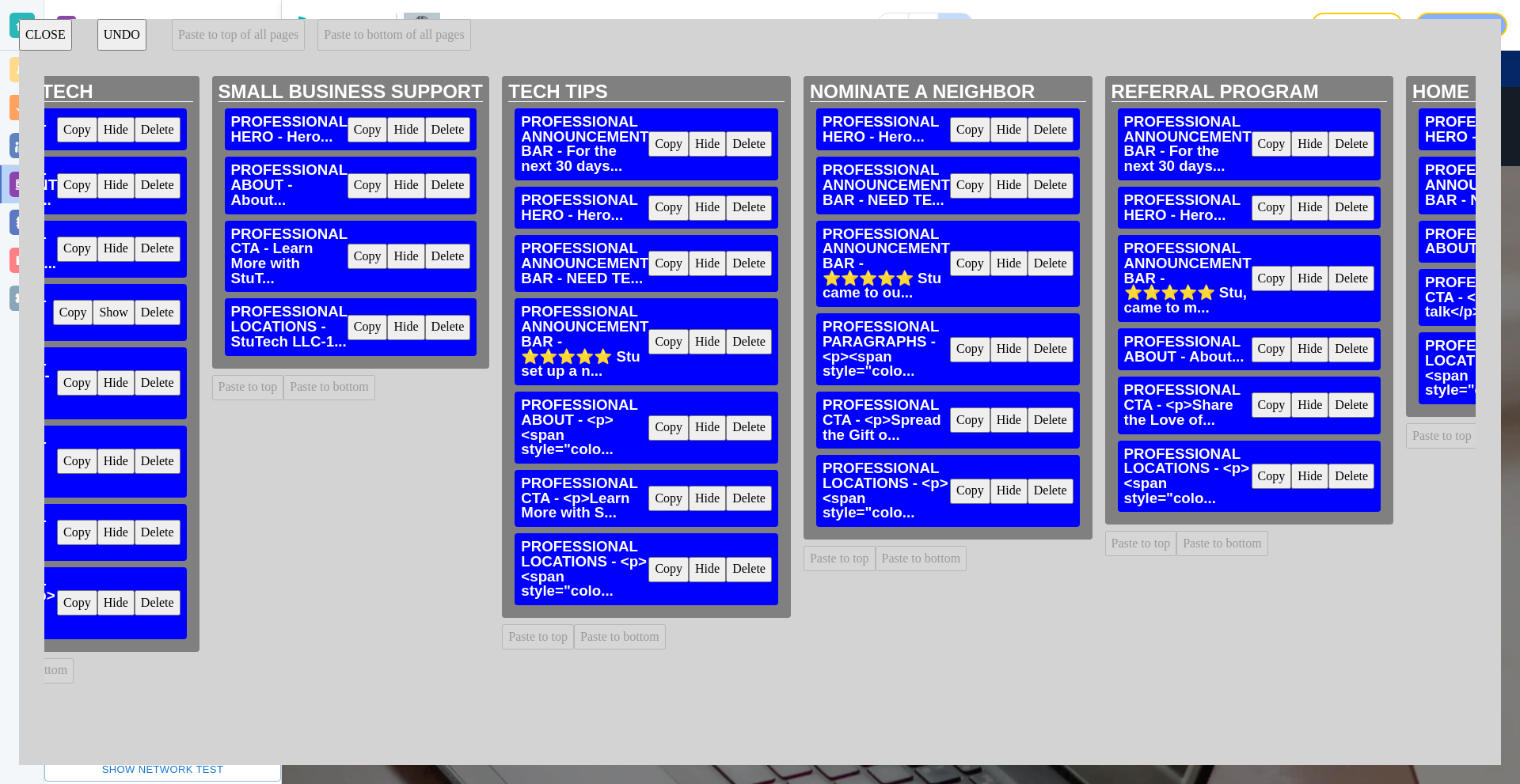
scroll to position [0, 1572]
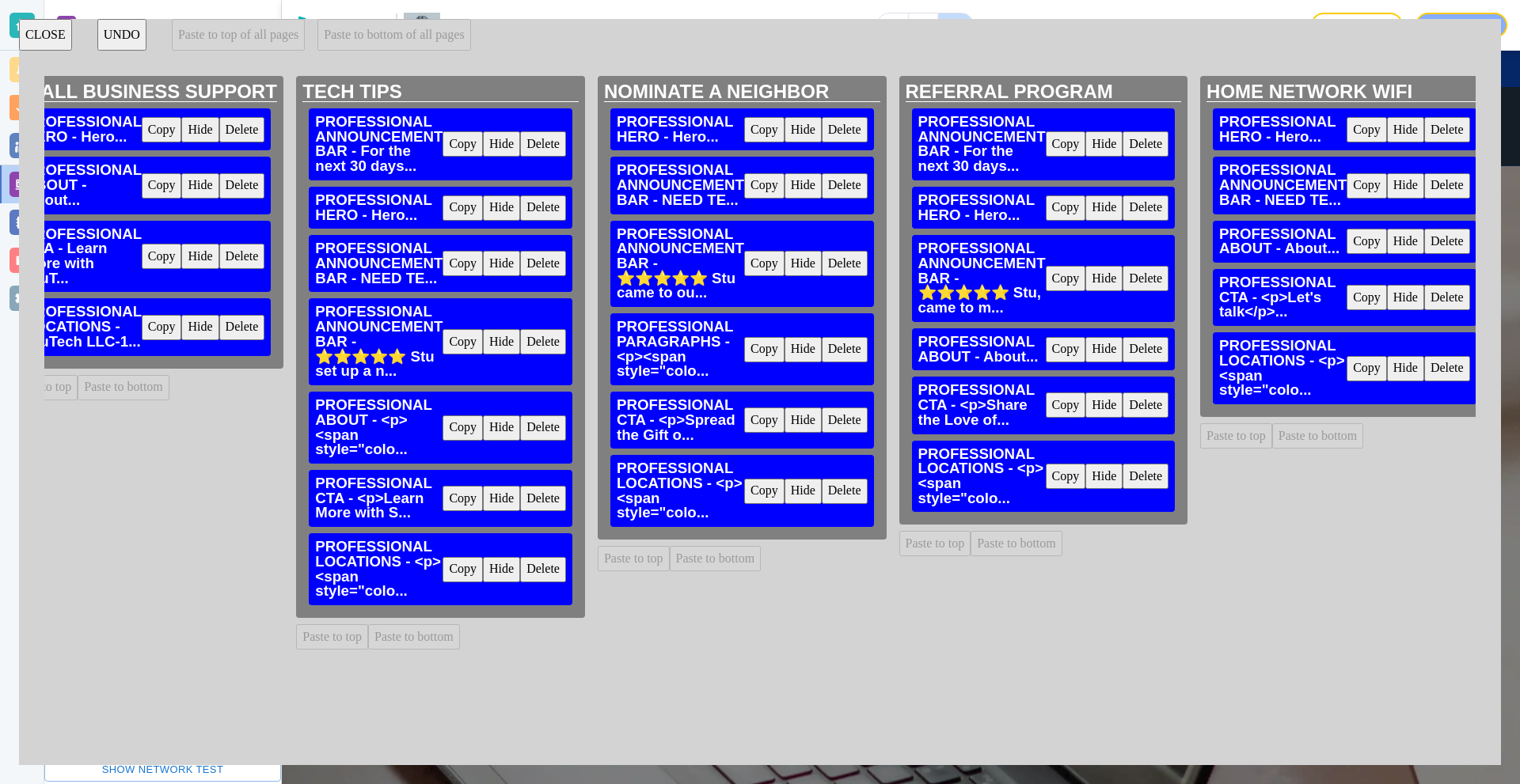
click at [561, 146] on button "Delete" at bounding box center [543, 144] width 46 height 25
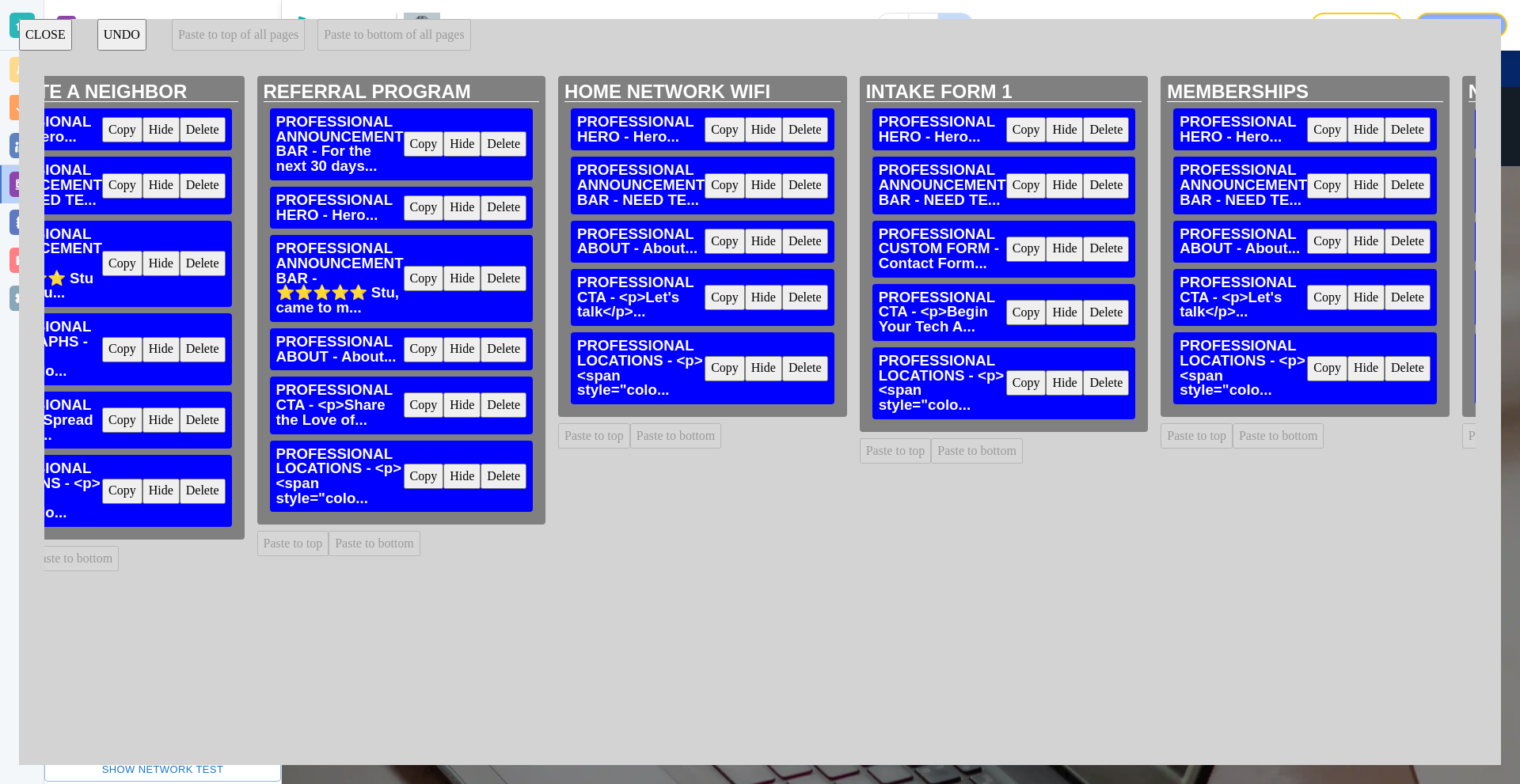
scroll to position [0, 2276]
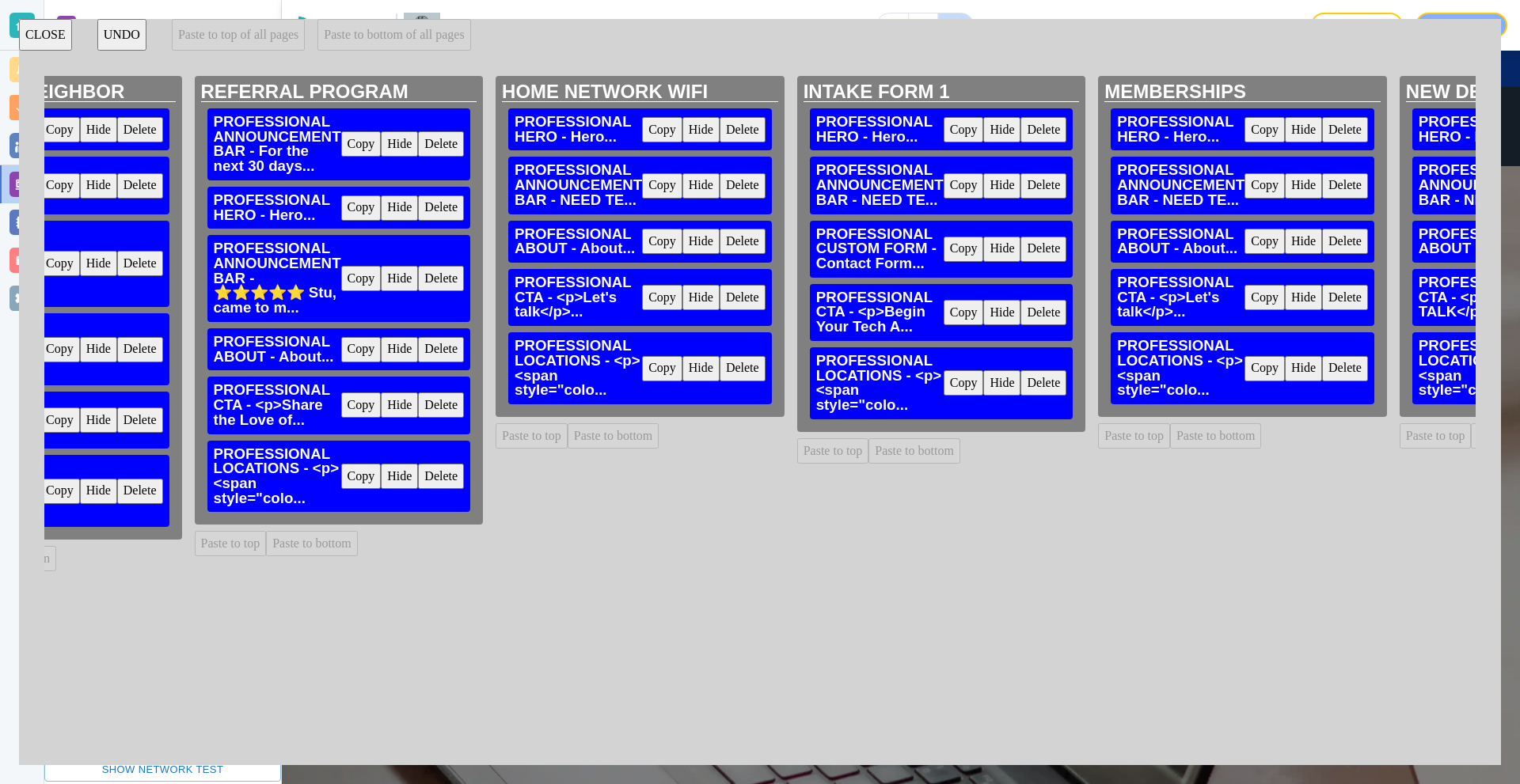
click at [449, 142] on button "Delete" at bounding box center [441, 144] width 46 height 25
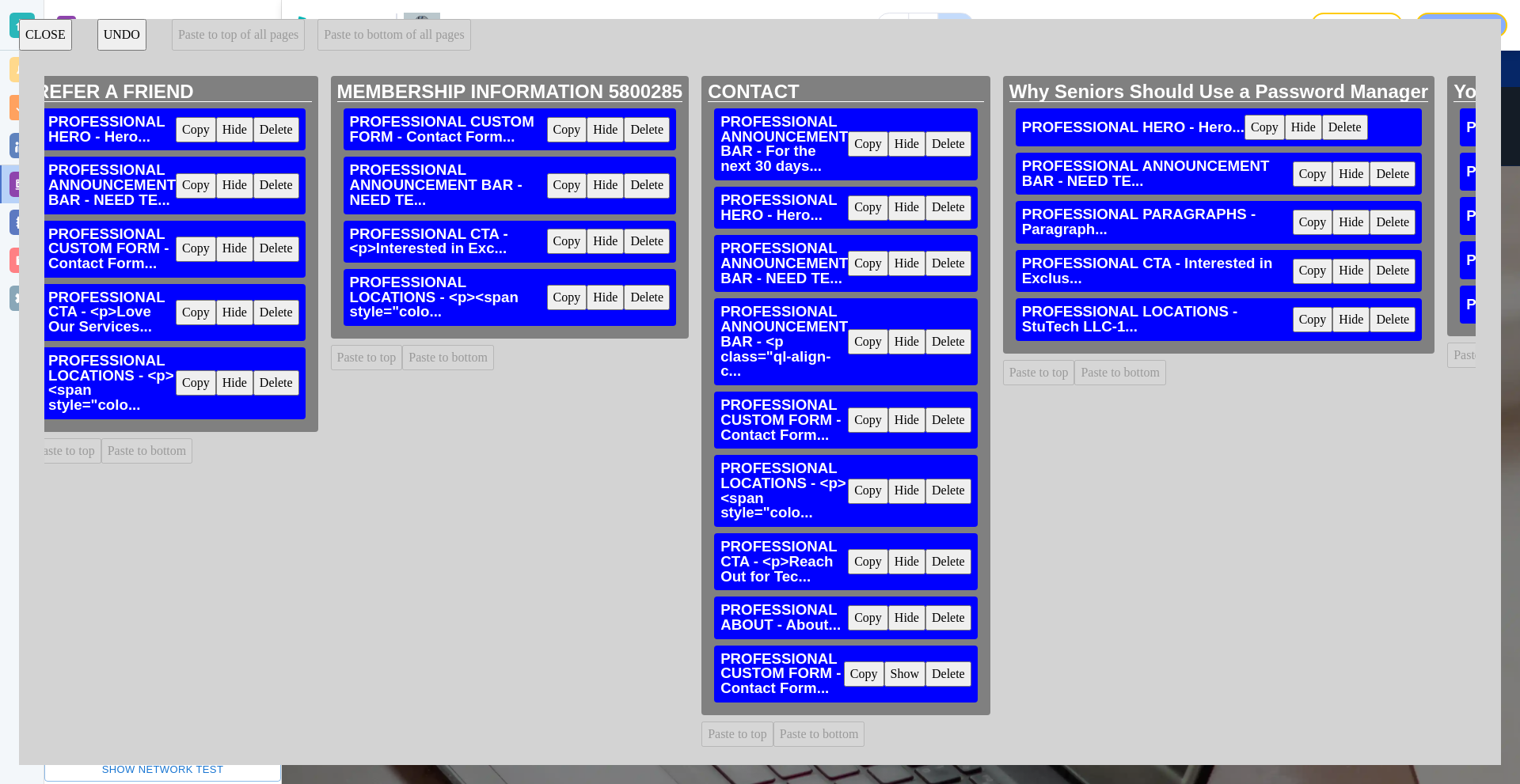
scroll to position [0, 10834]
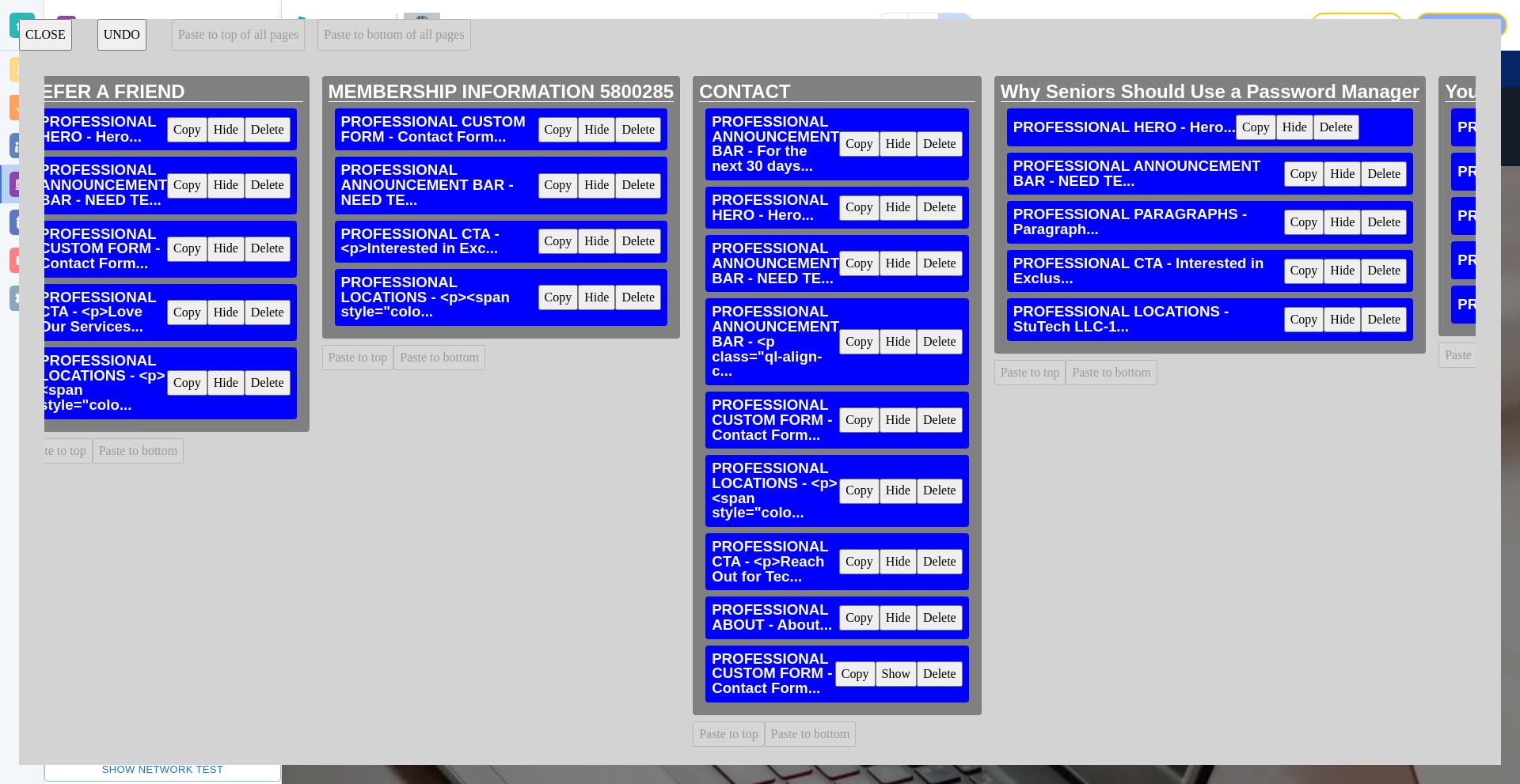
click at [940, 145] on button "Delete" at bounding box center [939, 144] width 46 height 25
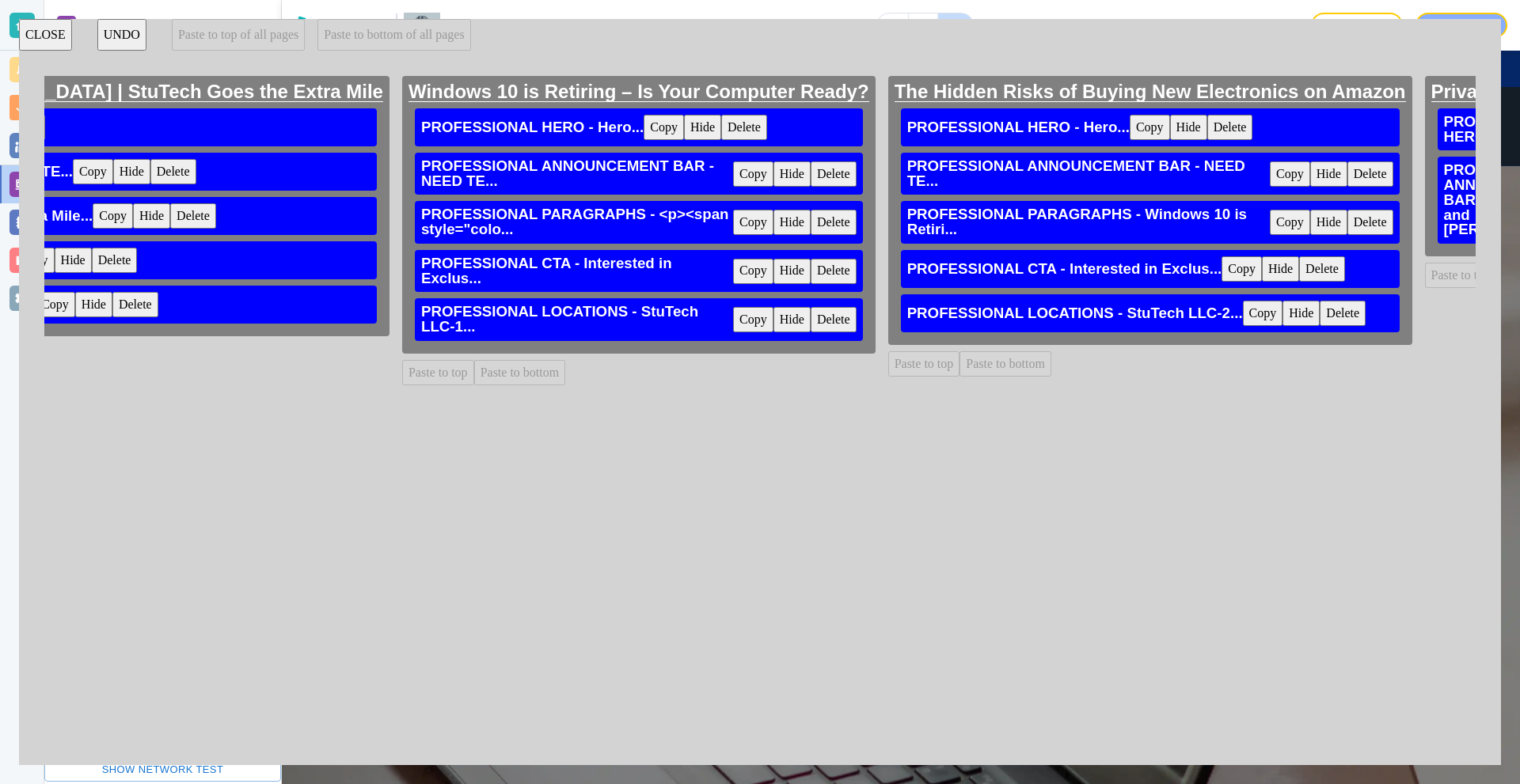
scroll to position [0, 14260]
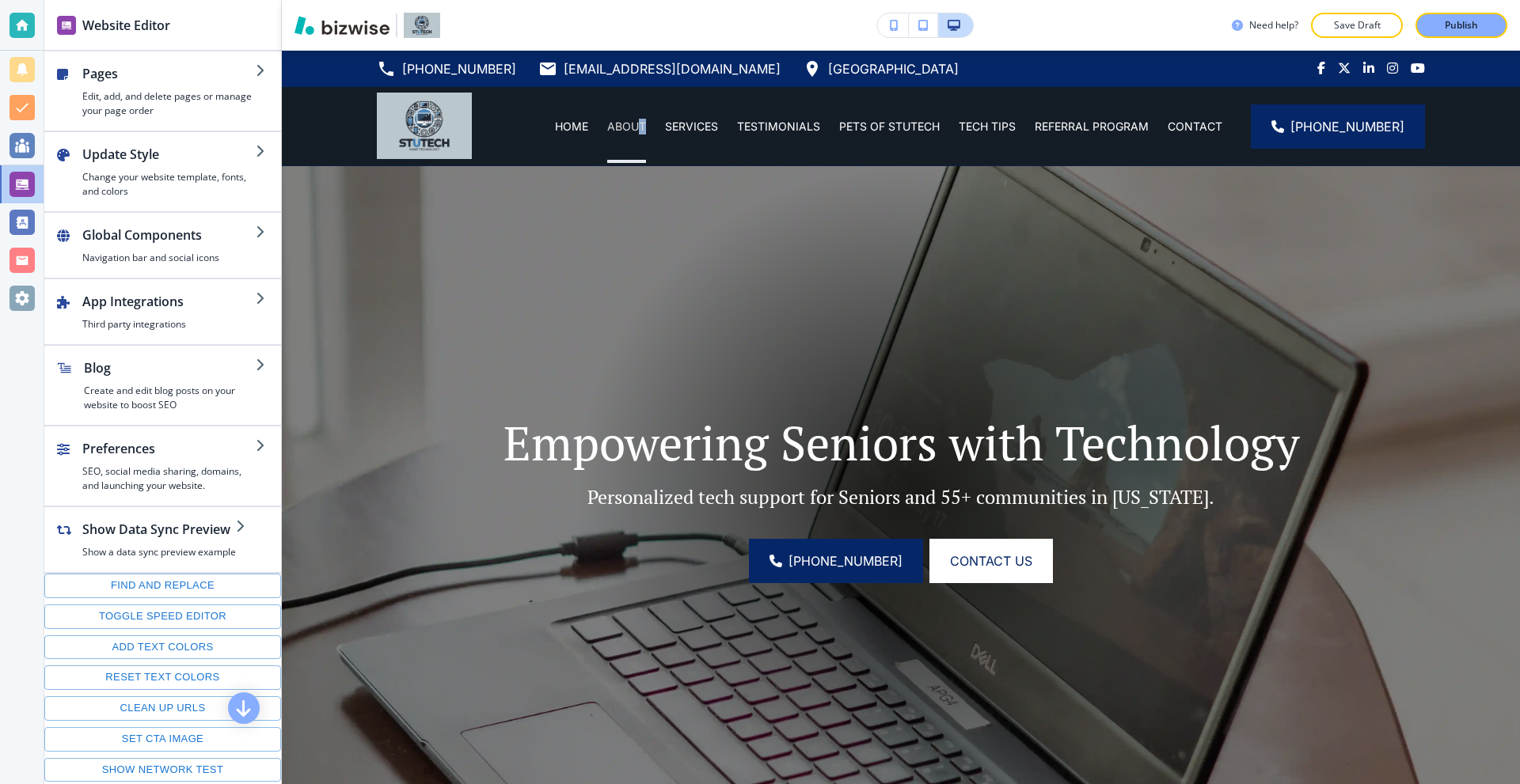
drag, startPoint x: 652, startPoint y: 121, endPoint x: 643, endPoint y: 124, distance: 9.5
click at [643, 124] on div "ABOUT" at bounding box center [627, 126] width 58 height 15
click at [622, 122] on p "ABOUT" at bounding box center [626, 126] width 39 height 15
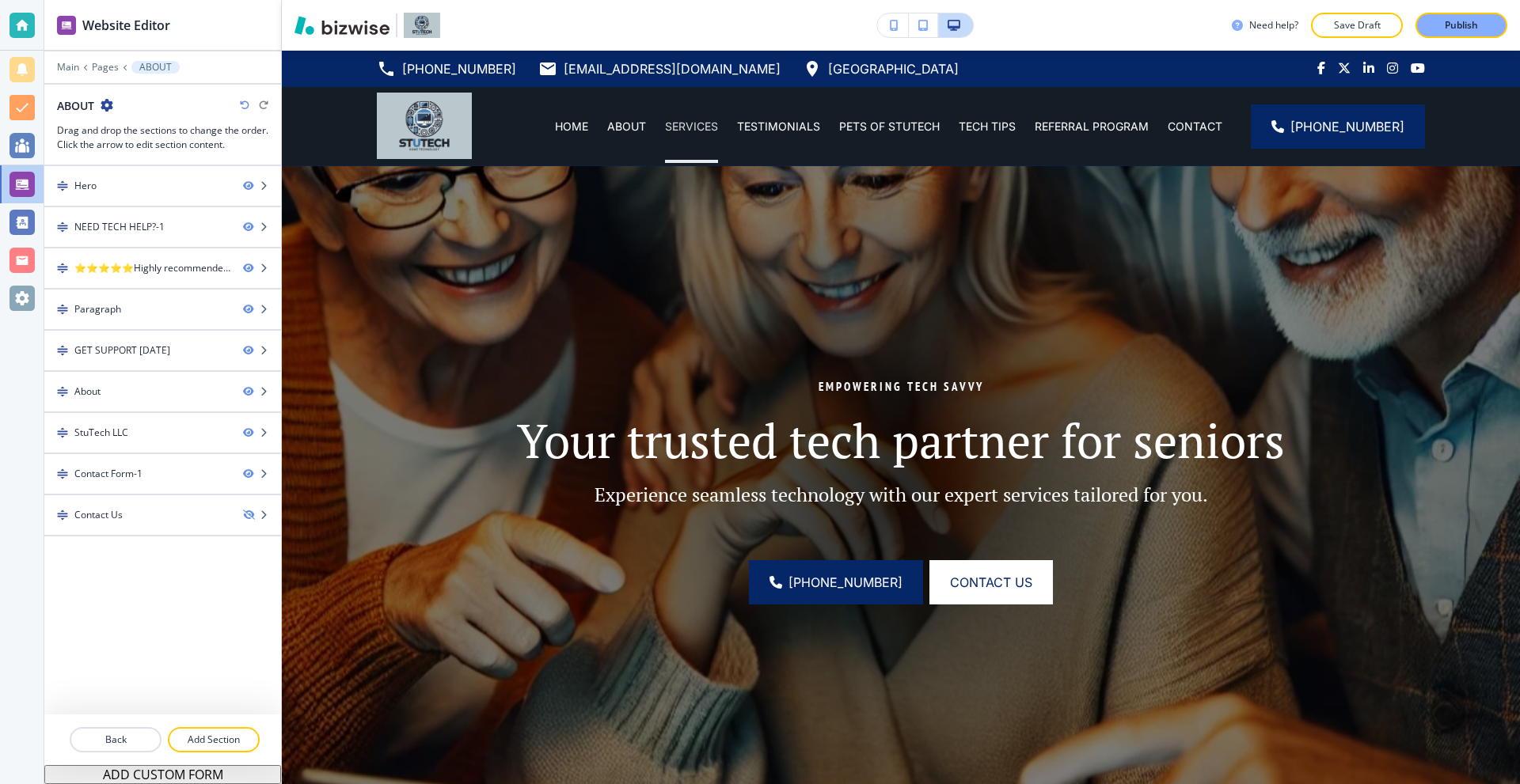
click at [688, 129] on p "SERVICES" at bounding box center [691, 126] width 53 height 15
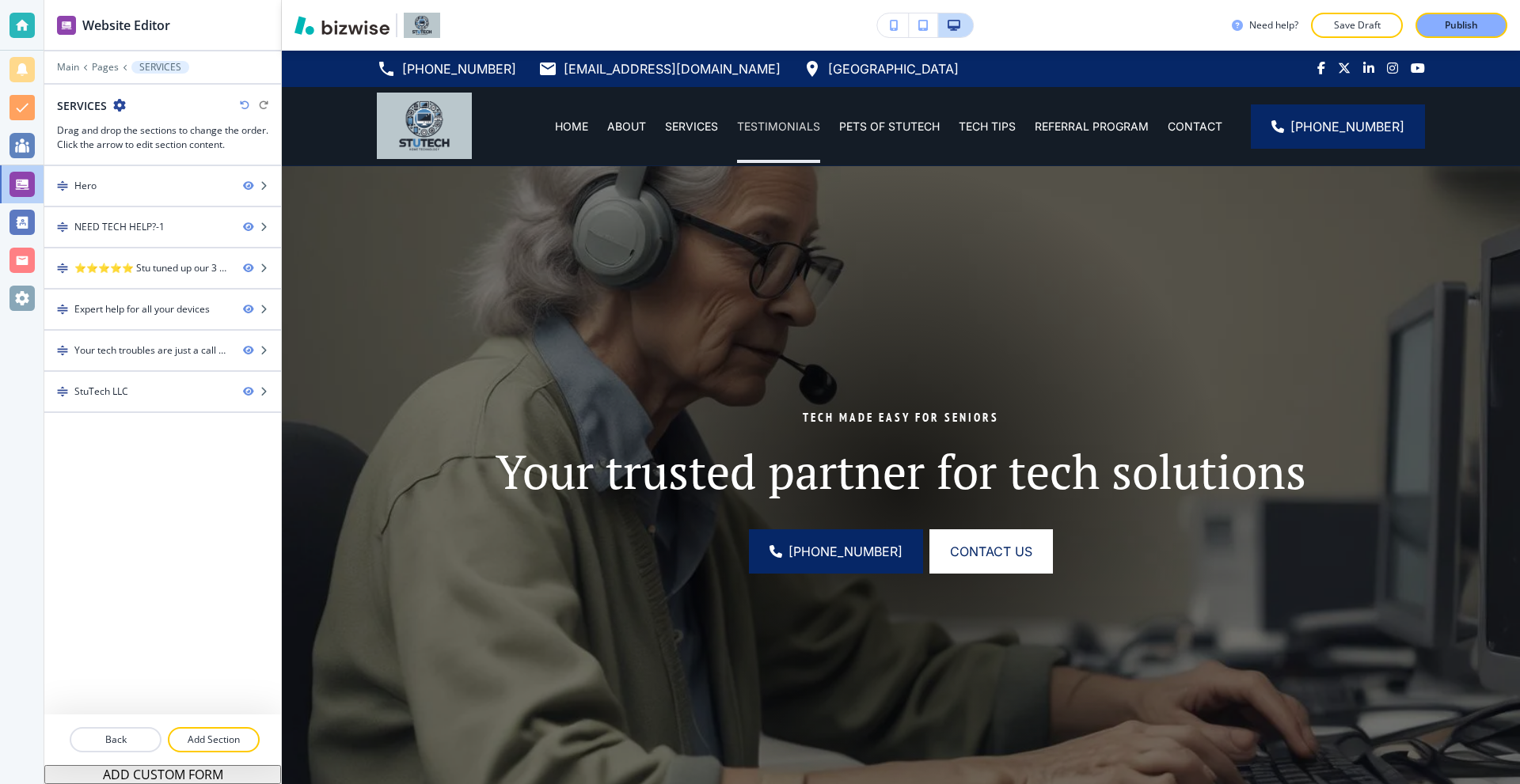
click at [800, 123] on p "TESTIMONIALS" at bounding box center [779, 126] width 83 height 15
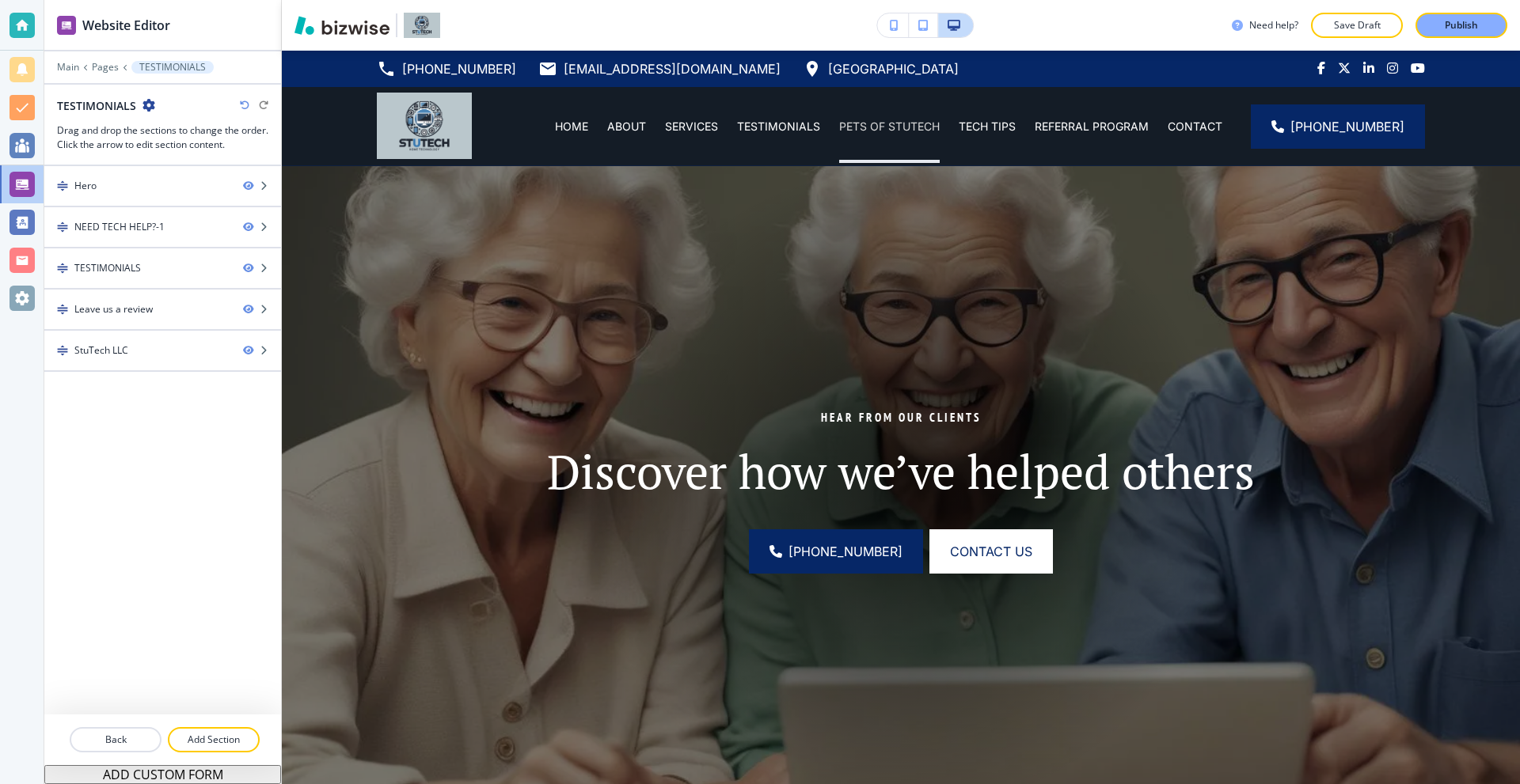
click at [895, 123] on p "PETS OF STUTECH" at bounding box center [889, 126] width 101 height 15
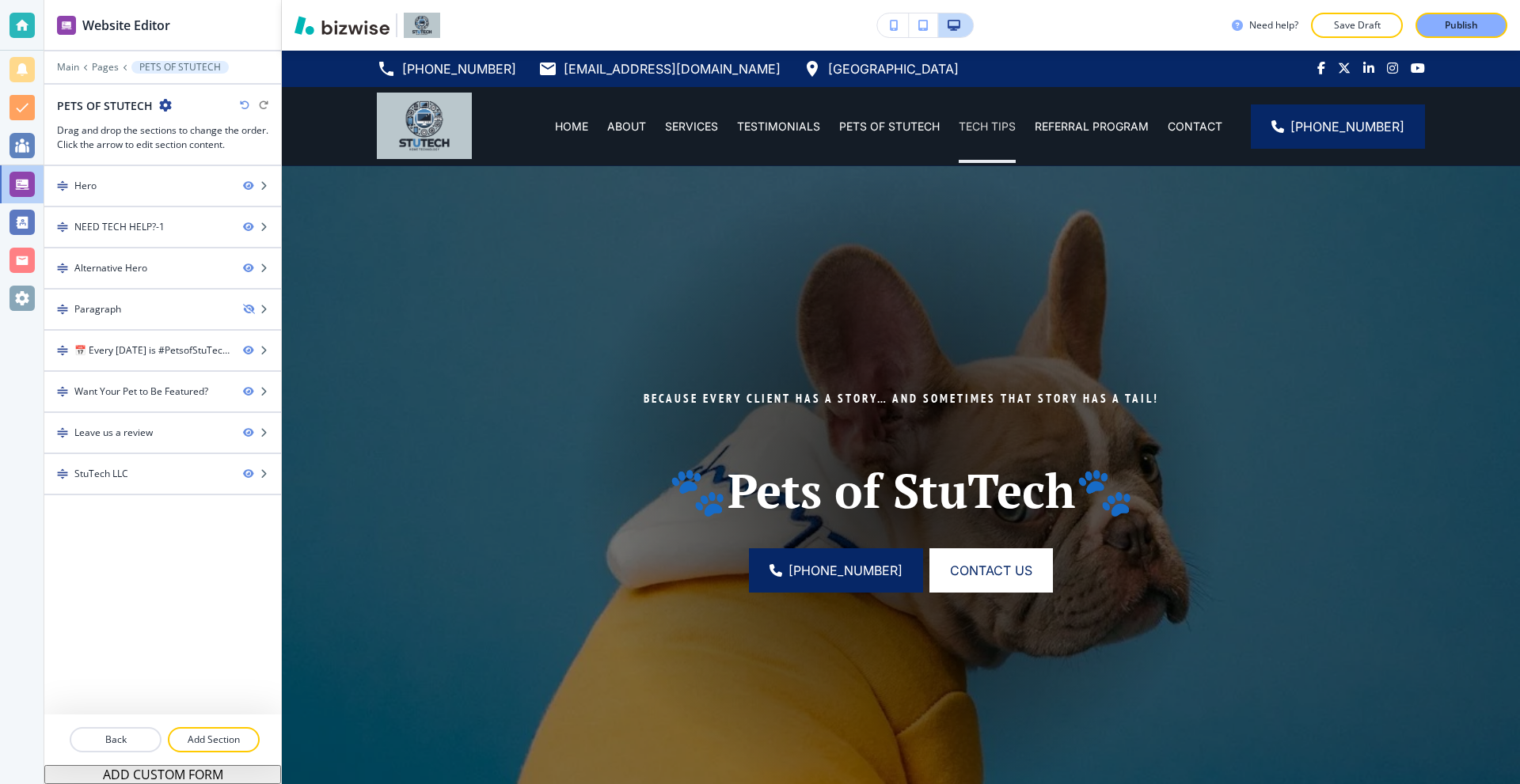
click at [1013, 124] on p "TECH TIPS" at bounding box center [986, 126] width 57 height 15
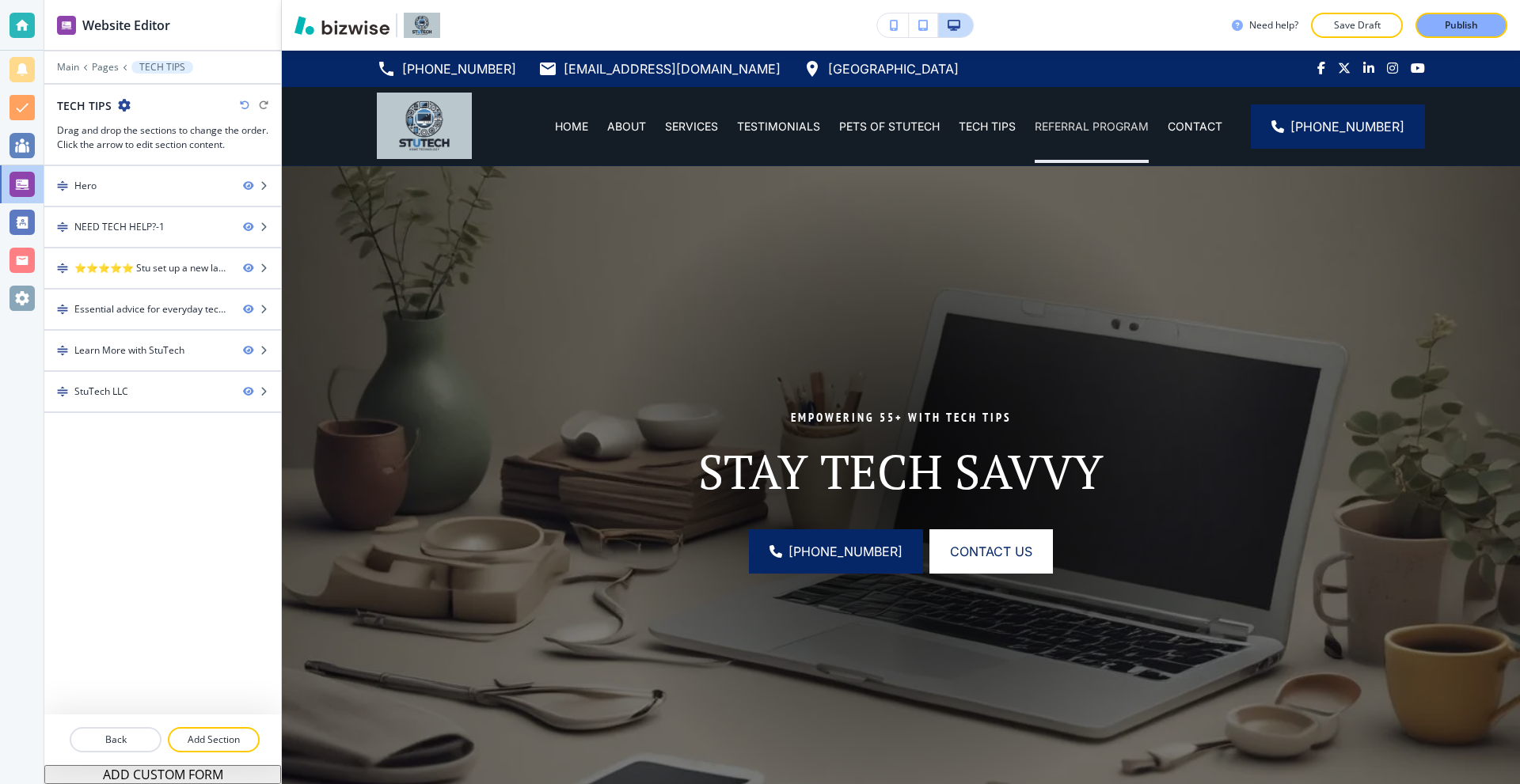
click at [1100, 125] on p "REFERRAL PROGRAM" at bounding box center [1092, 126] width 114 height 15
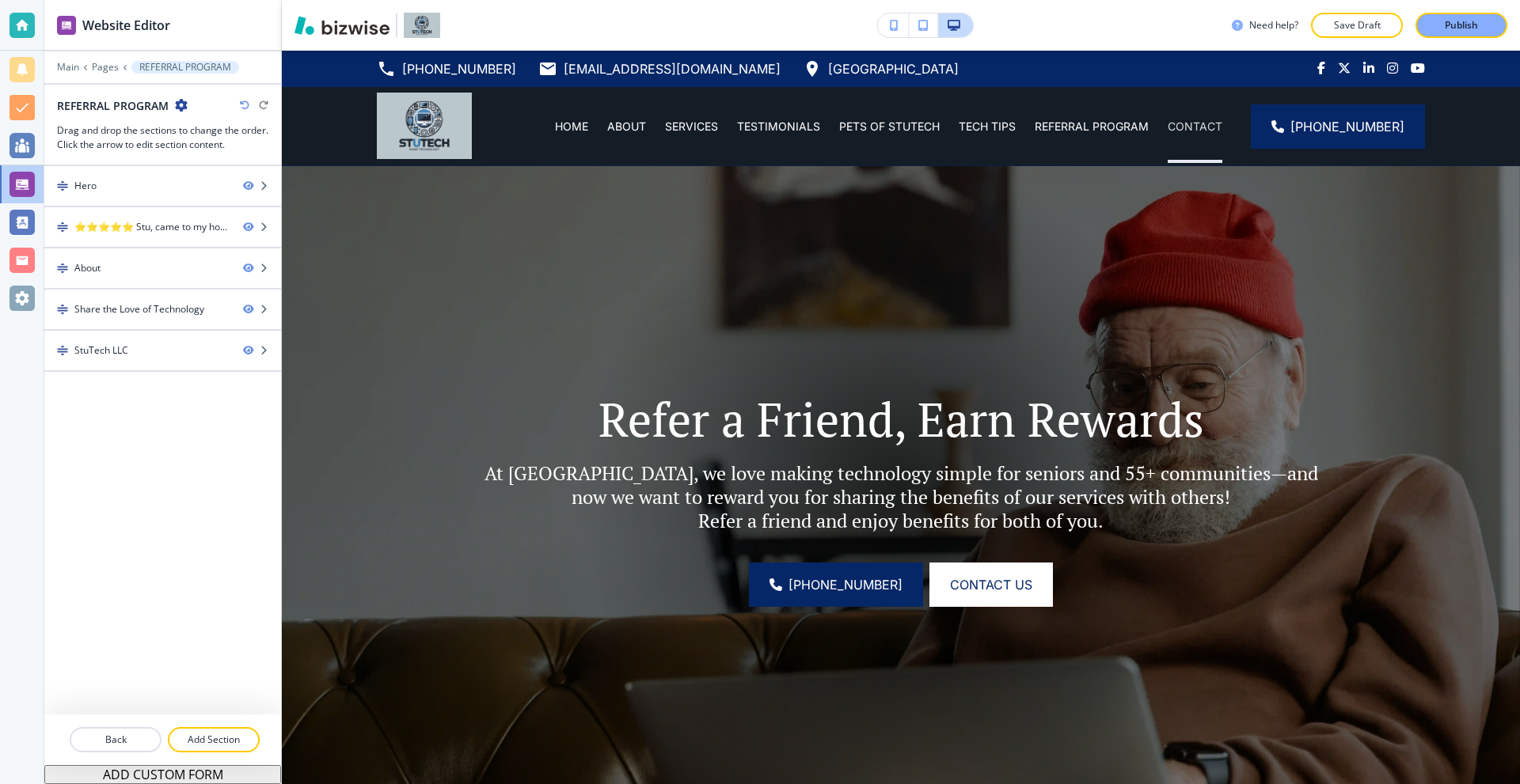
click at [1221, 129] on p "CONTACT" at bounding box center [1195, 126] width 54 height 15
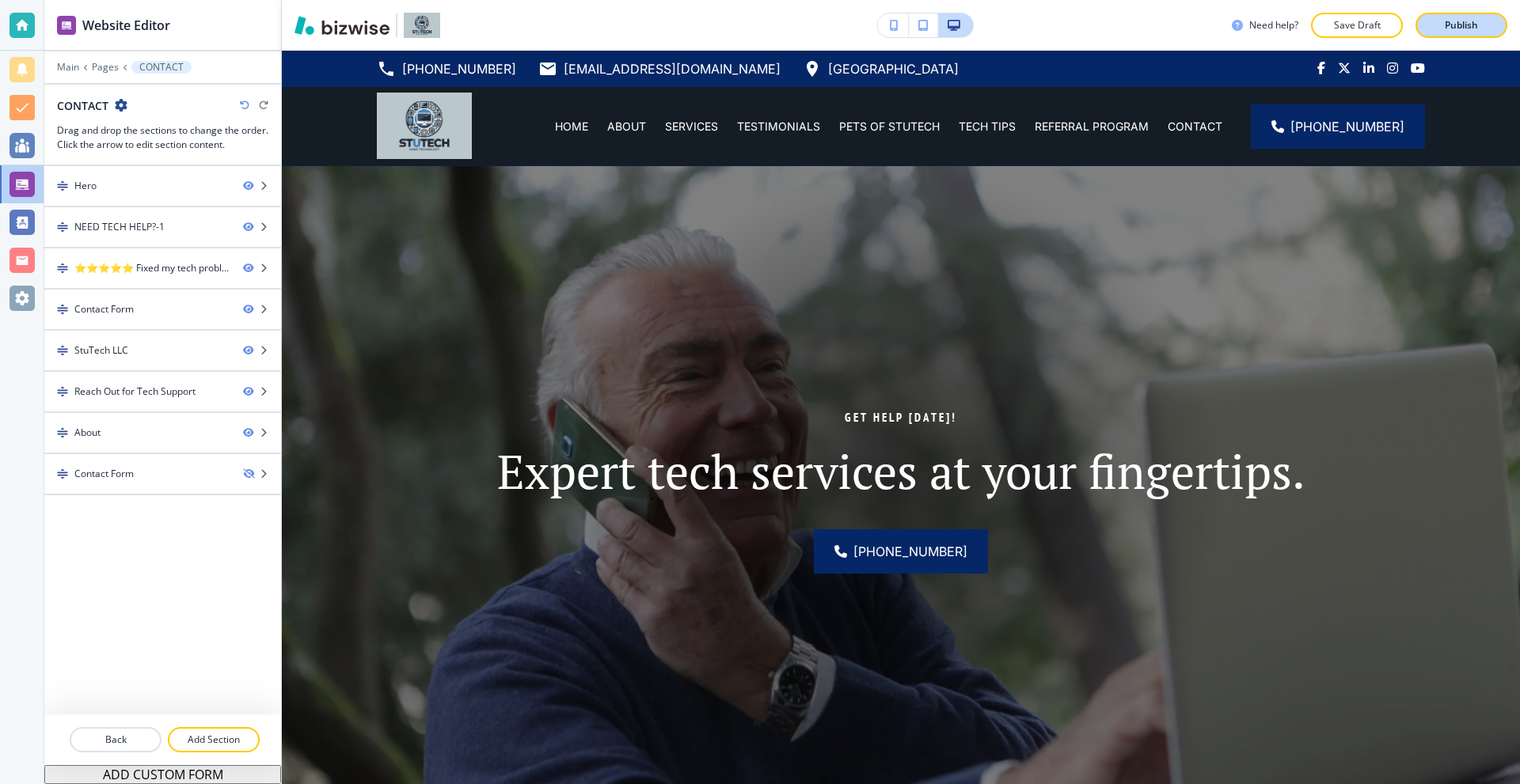
click at [1466, 14] on button "Publish" at bounding box center [1461, 25] width 92 height 25
click at [19, 19] on div at bounding box center [22, 25] width 25 height 25
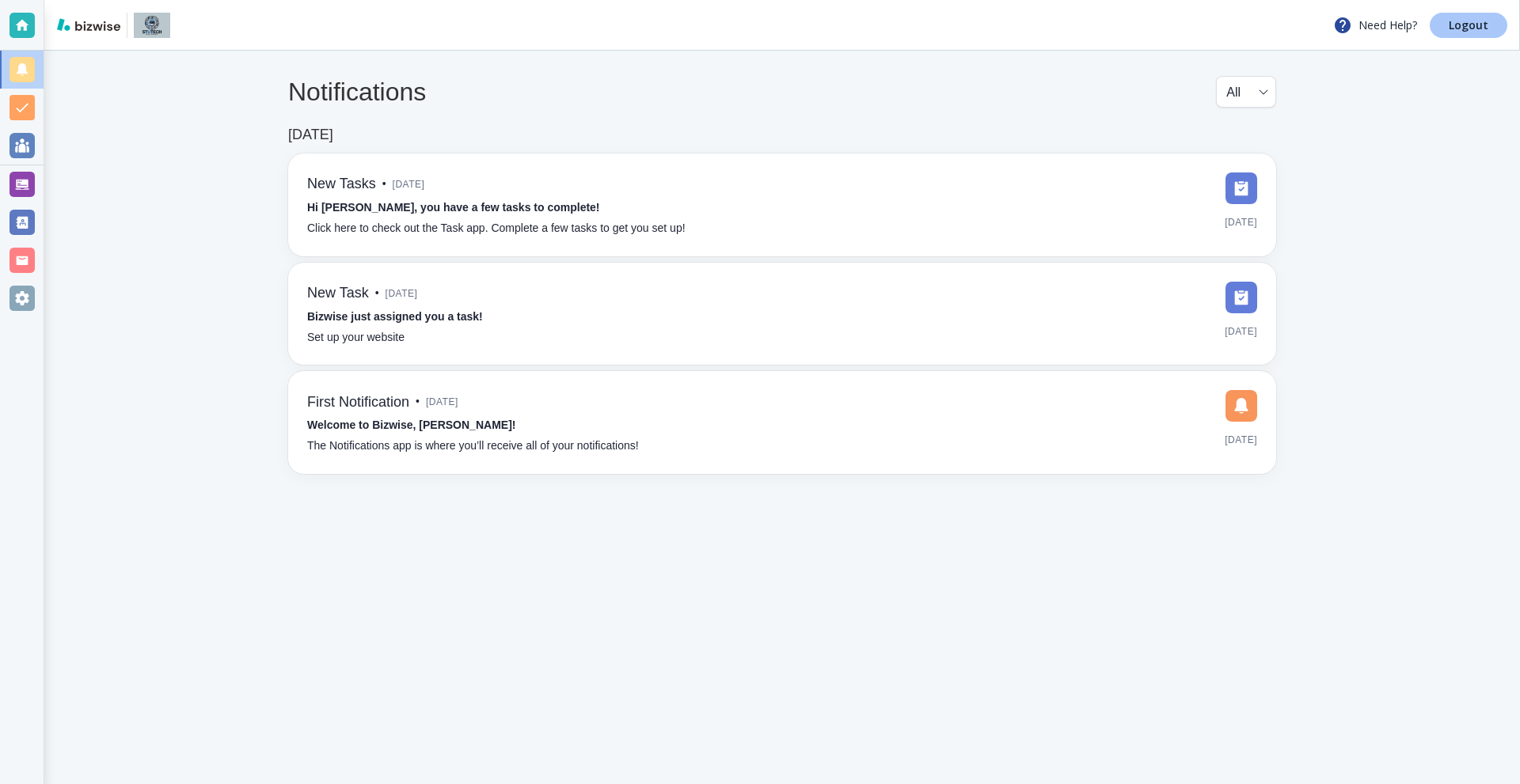
click at [1472, 31] on p "Logout" at bounding box center [1468, 25] width 40 height 11
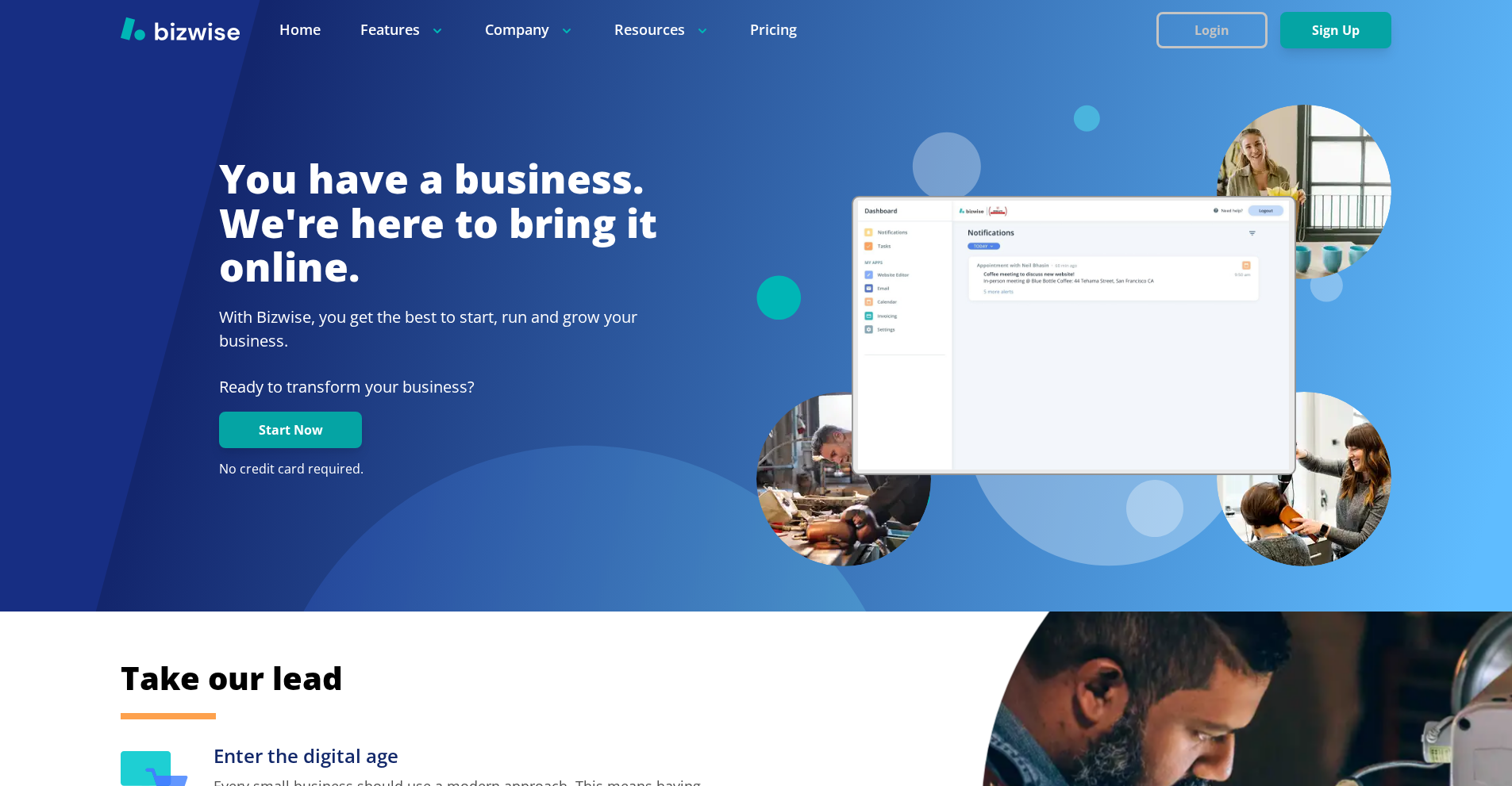
click at [1185, 20] on button "Login" at bounding box center [1212, 30] width 111 height 36
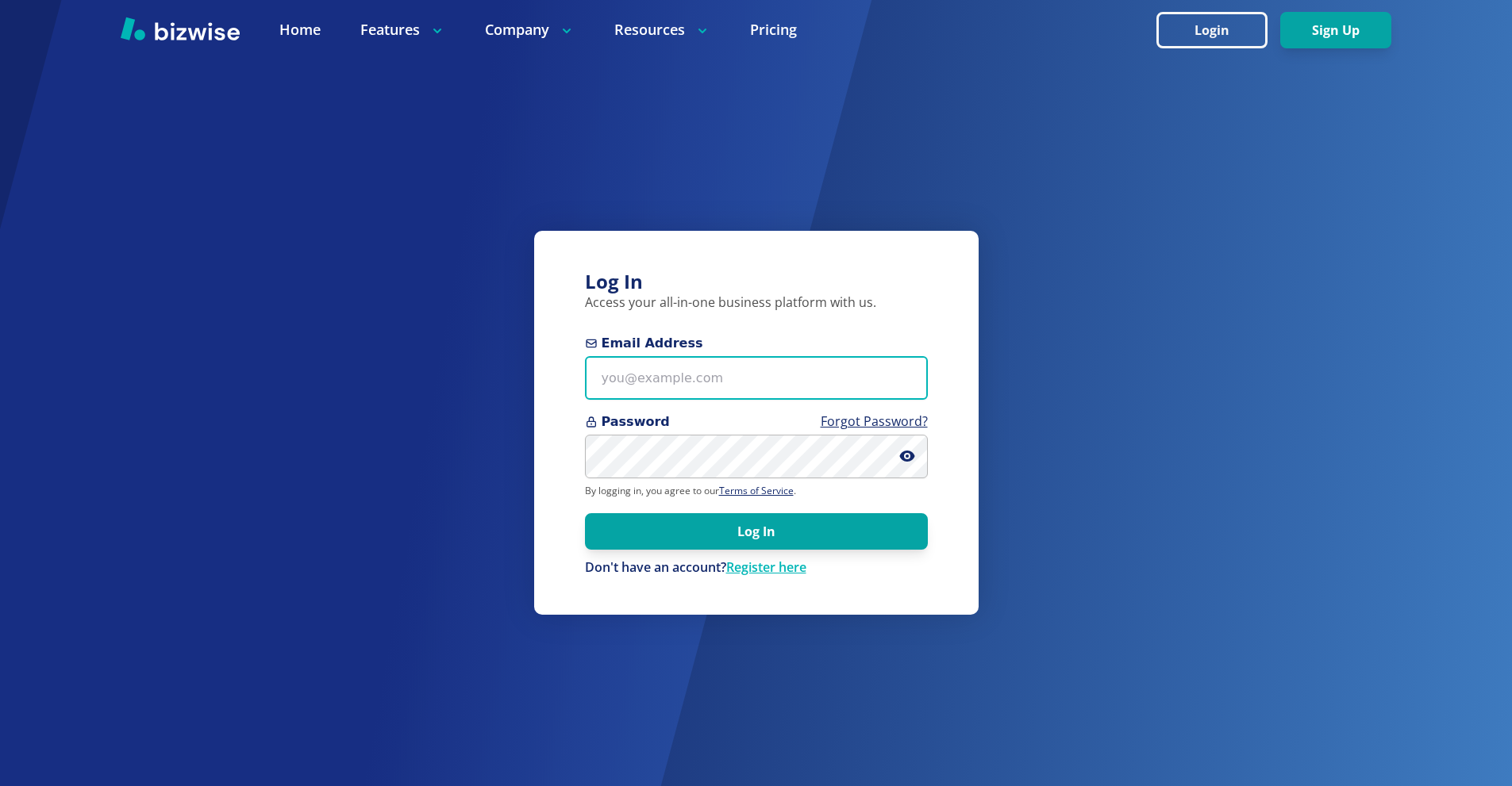
click at [718, 380] on input "Email Address" at bounding box center [756, 378] width 343 height 44
paste input "tpetersonswfl@gmail.com"
type input "tpetersonswfl@gmail.com"
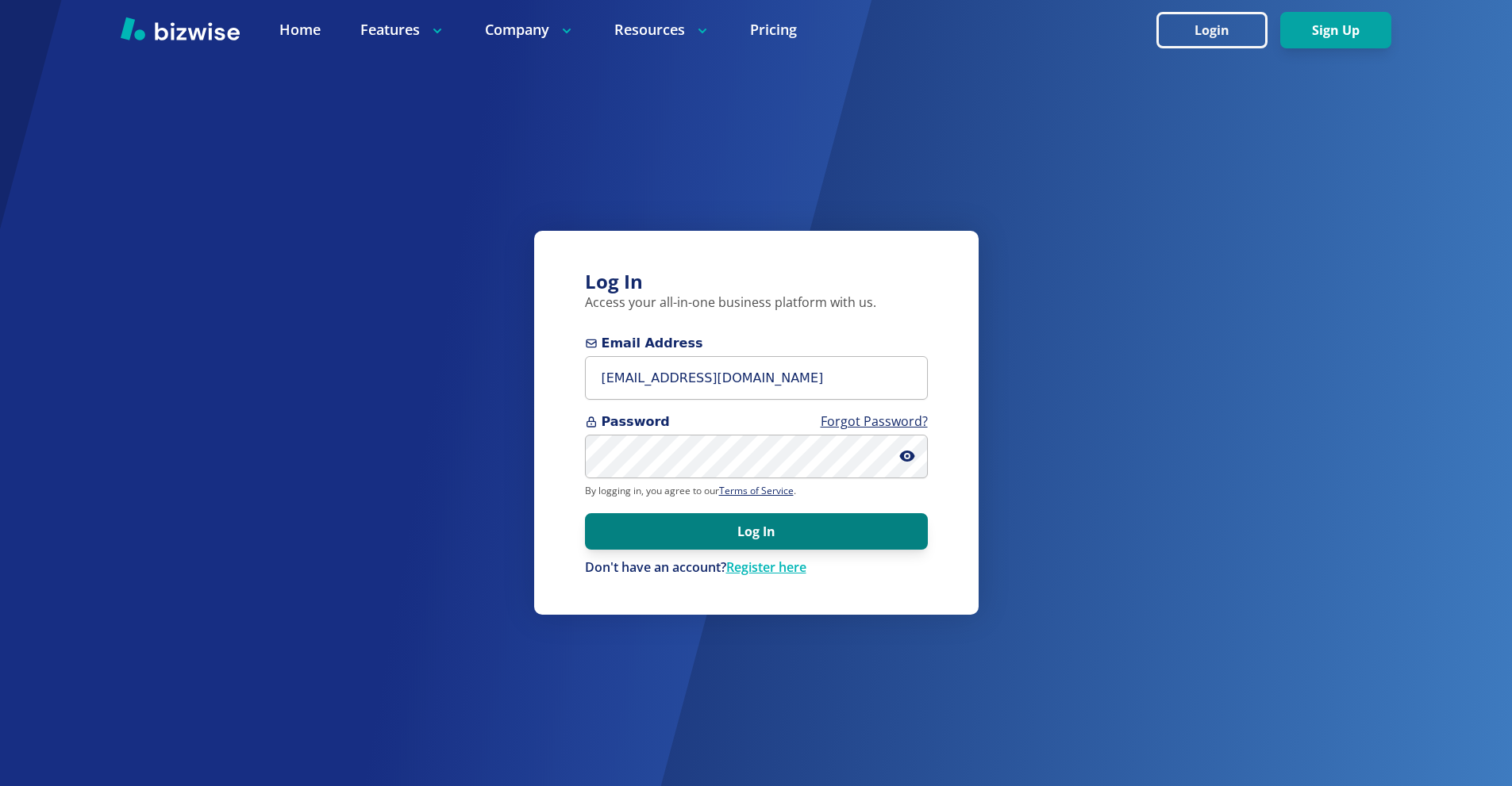
click at [861, 531] on button "Log In" at bounding box center [756, 531] width 343 height 36
